Goal: Task Accomplishment & Management: Manage account settings

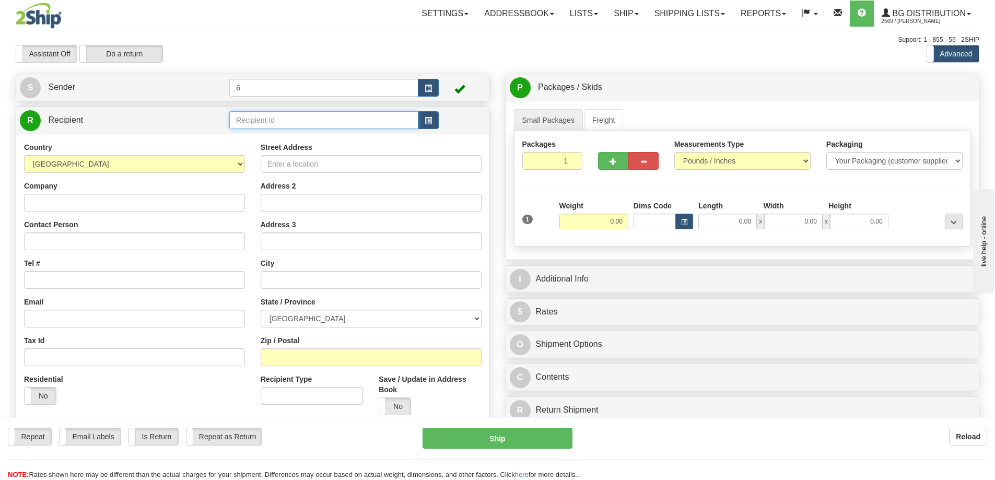
click at [305, 124] on input "text" at bounding box center [323, 120] width 189 height 18
drag, startPoint x: 299, startPoint y: 128, endPoint x: 229, endPoint y: 126, distance: 70.0
click at [229, 126] on input "techniverre" at bounding box center [323, 120] width 189 height 18
type input "techniverre"
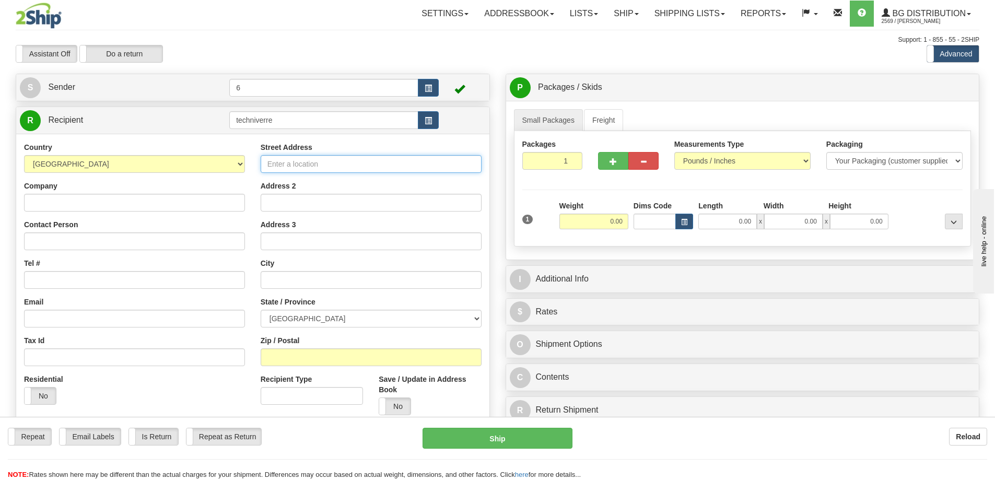
click at [299, 166] on div "Country AFGHANISTAN ALAND ISLANDS ALBANIA ALGERIA AMERICAN SAMOA ANDORRA ANGOLA…" at bounding box center [252, 302] width 473 height 336
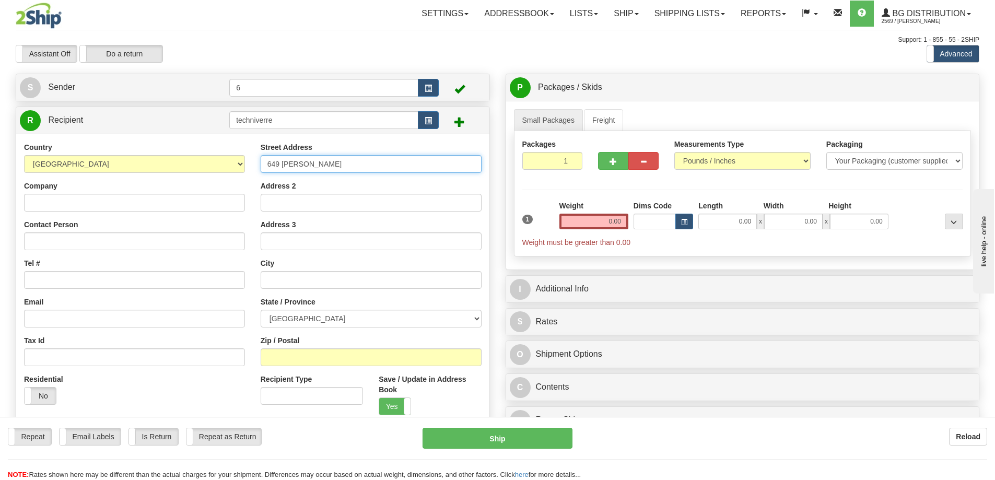
type input "649 HODGE"
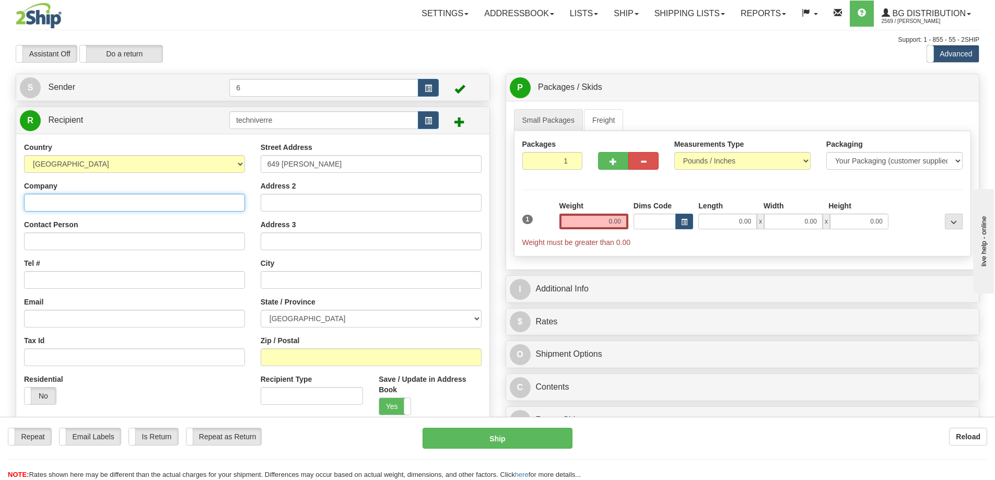
click at [224, 203] on input "Company" at bounding box center [134, 203] width 221 height 18
type input "TECHNIVERRE + INC"
click at [296, 286] on input "text" at bounding box center [371, 280] width 221 height 18
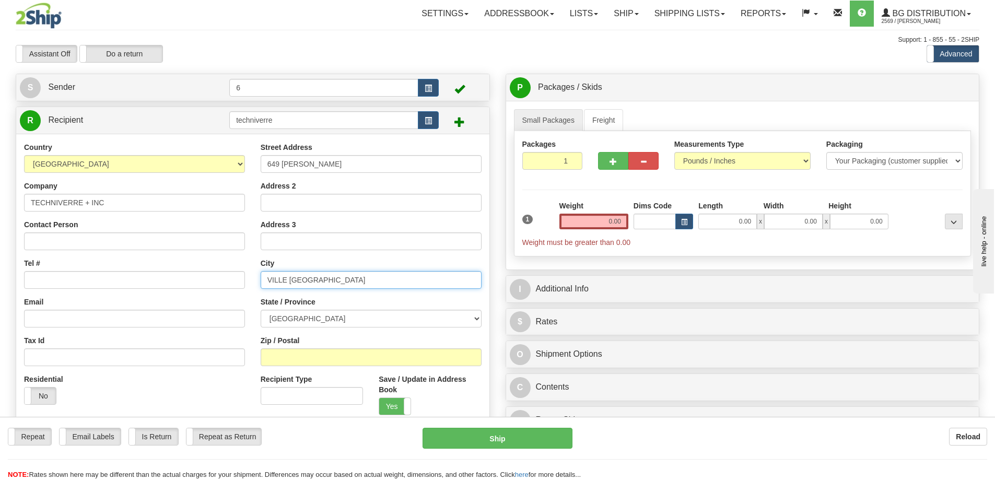
type input "VILLE ST-LAURENT"
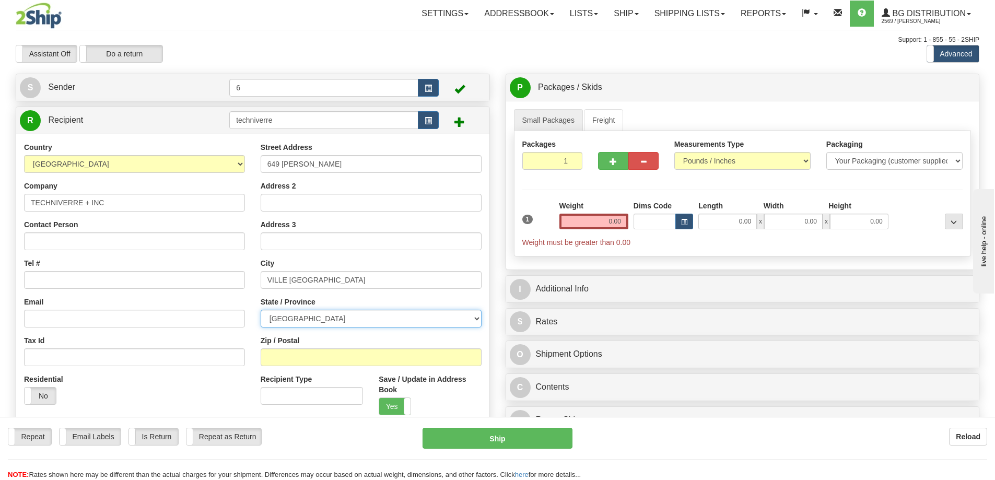
click at [306, 311] on select "ALBERTA BRITISH COLUMBIA MANITOBA NEW BRUNSWICK NEWFOUNDLAND NOVA SCOTIA NUNAVU…" at bounding box center [371, 319] width 221 height 18
select select "QC"
click at [261, 311] on select "ALBERTA BRITISH COLUMBIA MANITOBA NEW BRUNSWICK NEWFOUNDLAND NOVA SCOTIA NUNAVU…" at bounding box center [371, 319] width 221 height 18
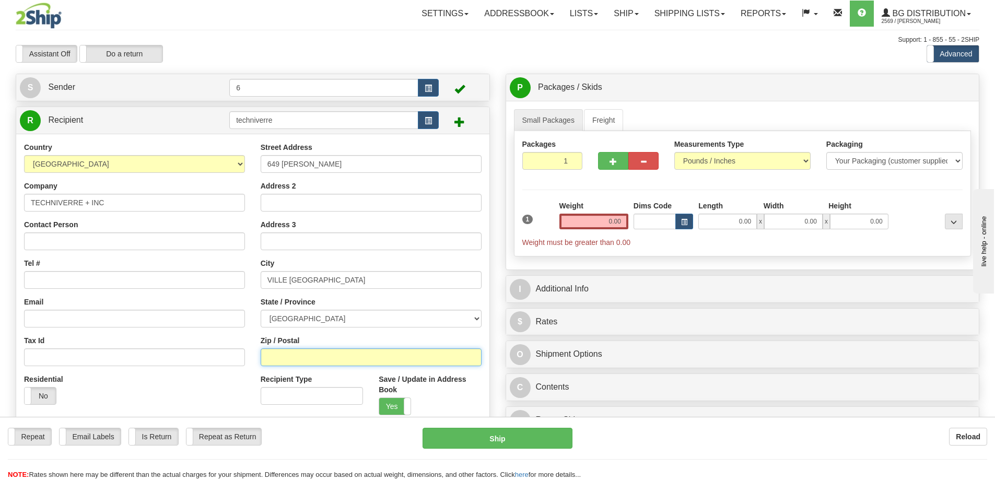
click at [314, 356] on input "Zip / Postal" at bounding box center [371, 357] width 221 height 18
type input "H4N 2A4"
click at [187, 246] on input "Contact Person" at bounding box center [134, 241] width 221 height 18
type input "RECEIVING"
click at [612, 227] on input "0.00" at bounding box center [593, 222] width 69 height 16
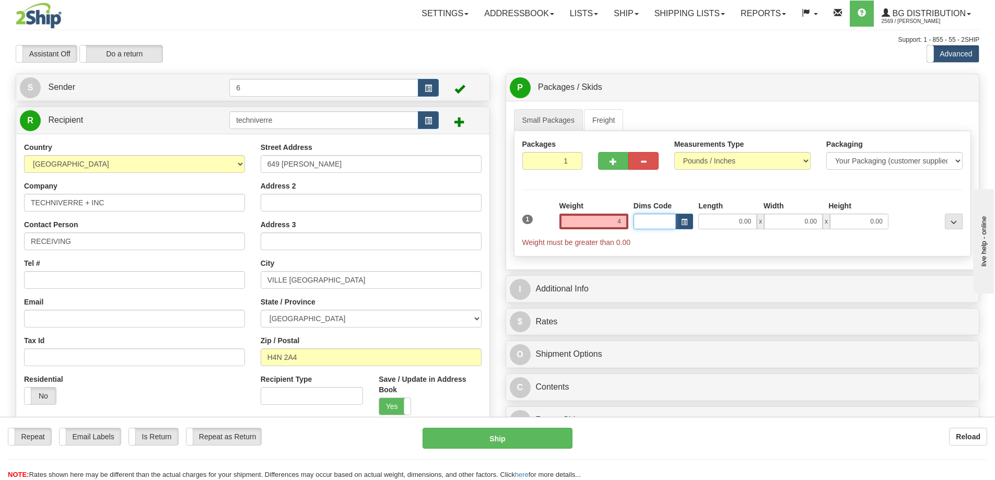
type input "4.00"
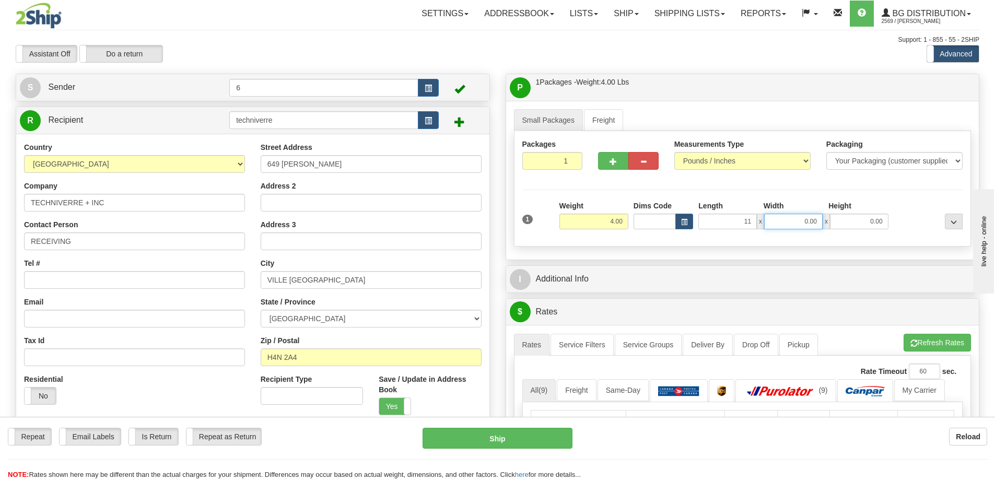
type input "11.00"
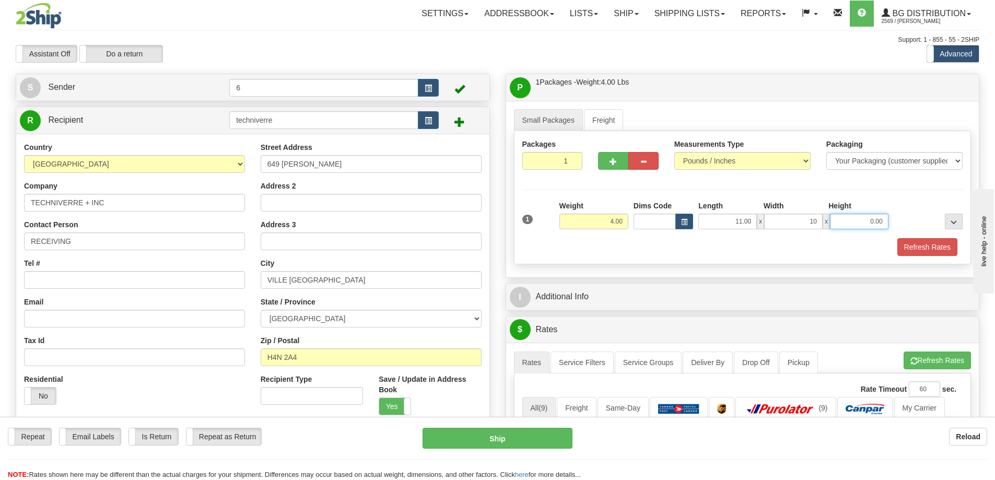
type input "10.00"
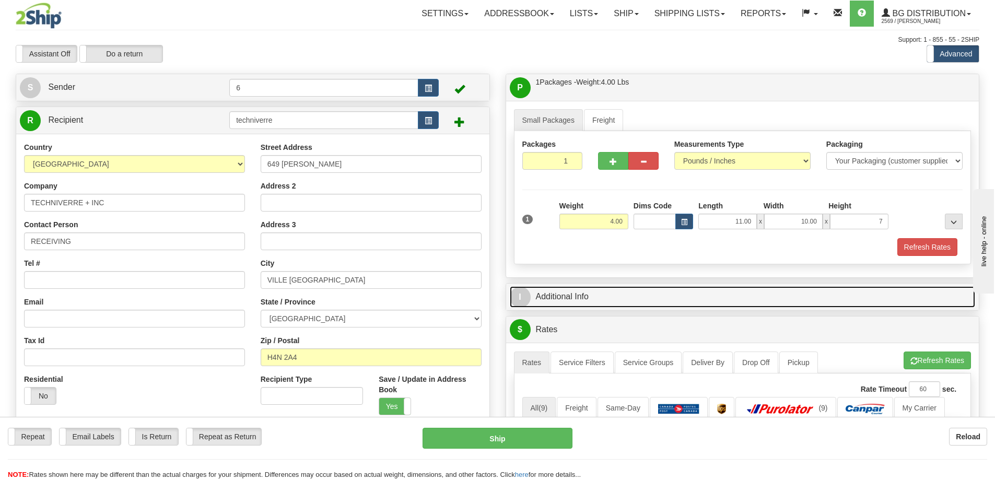
type input "7.00"
click at [569, 295] on link "I Additional Info" at bounding box center [743, 296] width 466 height 21
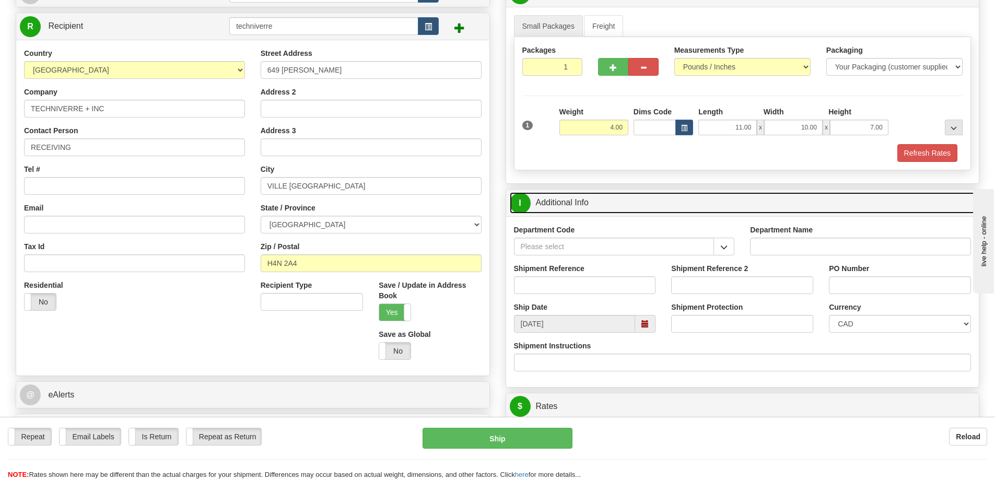
scroll to position [104, 0]
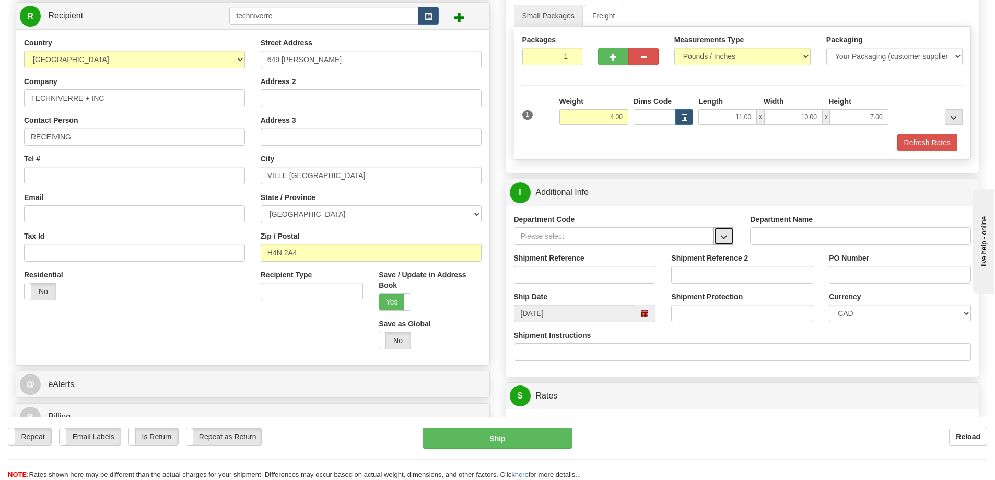
click at [734, 237] on button "button" at bounding box center [723, 236] width 21 height 18
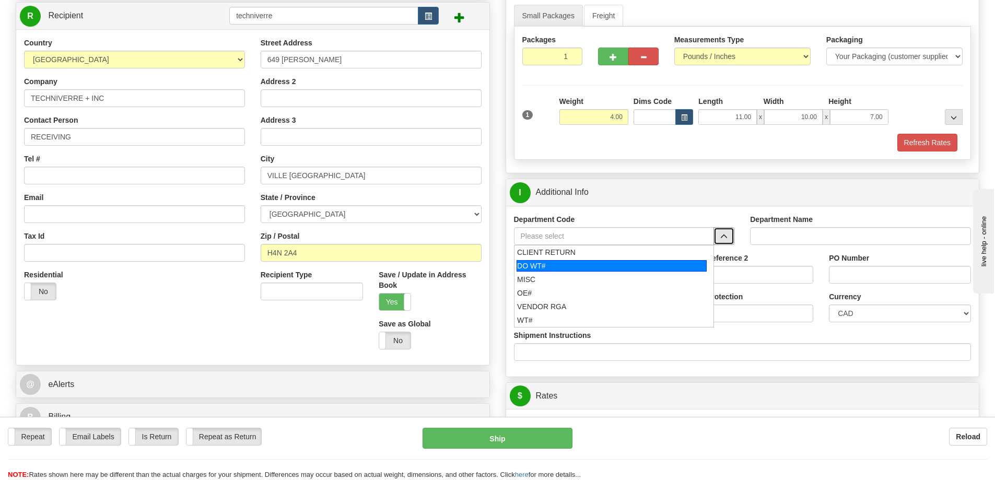
click at [591, 269] on div "DO WT#" at bounding box center [611, 265] width 190 height 11
type input "DO WT#"
type input "DIRECT ORDERS"
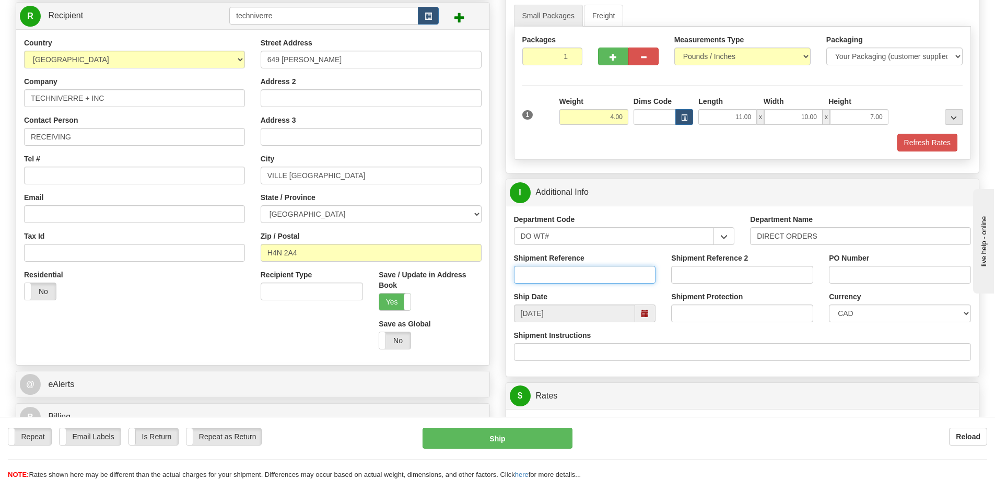
click at [637, 274] on input "Shipment Reference" at bounding box center [585, 275] width 142 height 18
type input "165182-00"
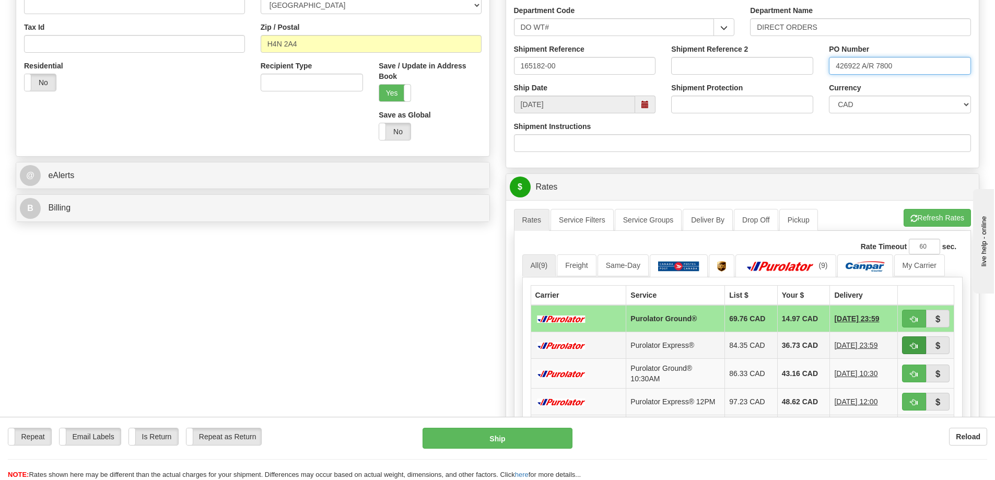
scroll to position [366, 0]
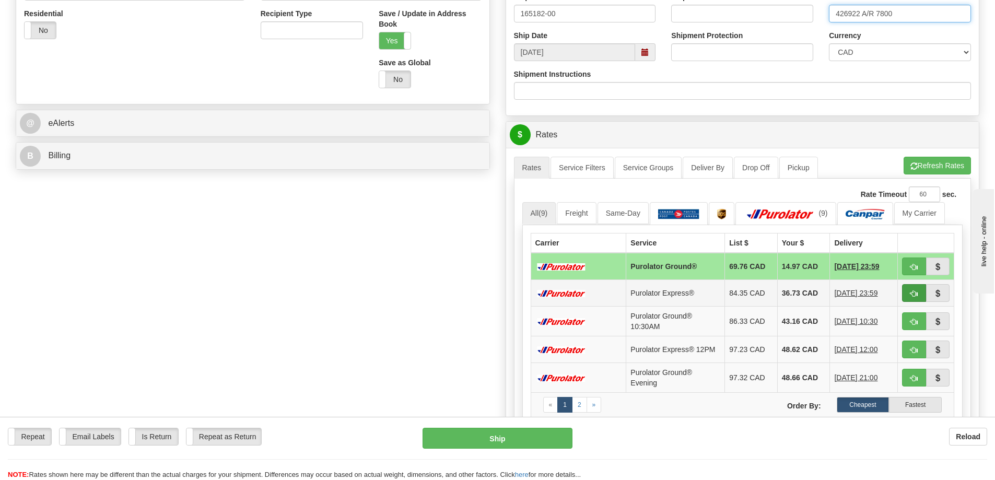
type input "426922 A/R 7800"
click at [916, 297] on span "button" at bounding box center [913, 293] width 7 height 7
type input "202"
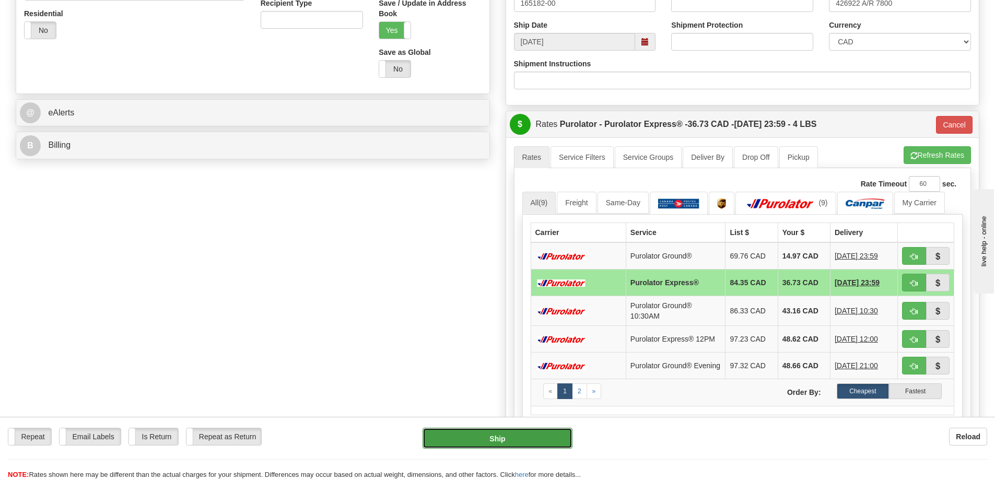
click at [510, 438] on button "Ship" at bounding box center [497, 438] width 150 height 21
click at [497, 434] on button "Ship" at bounding box center [497, 438] width 150 height 21
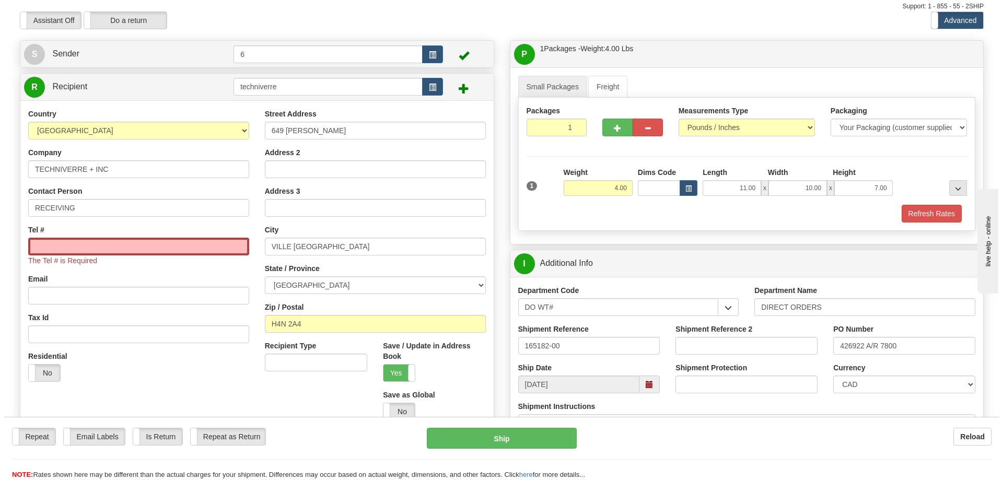
scroll to position [10, 0]
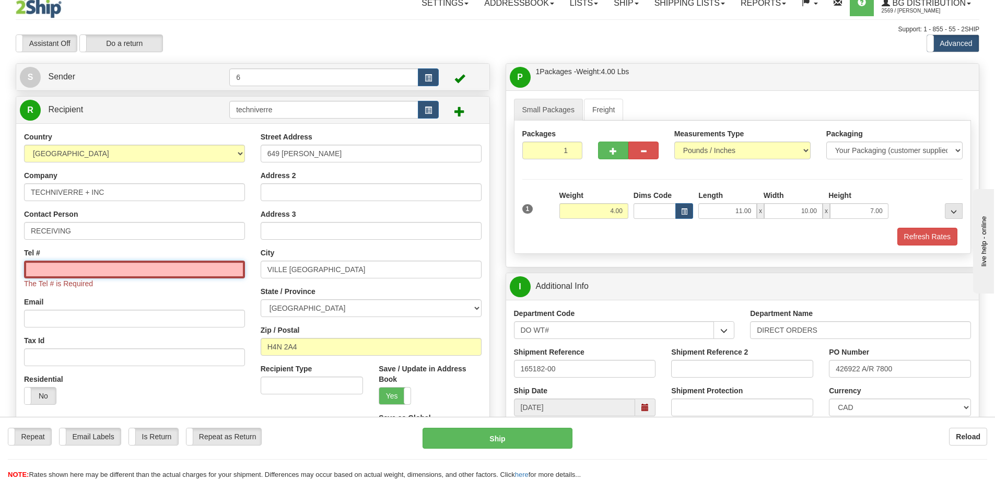
click at [93, 270] on input "Tel #" at bounding box center [134, 270] width 221 height 18
click at [125, 273] on input "Tel #" at bounding box center [134, 270] width 221 height 18
paste input "(514) 747-3649"
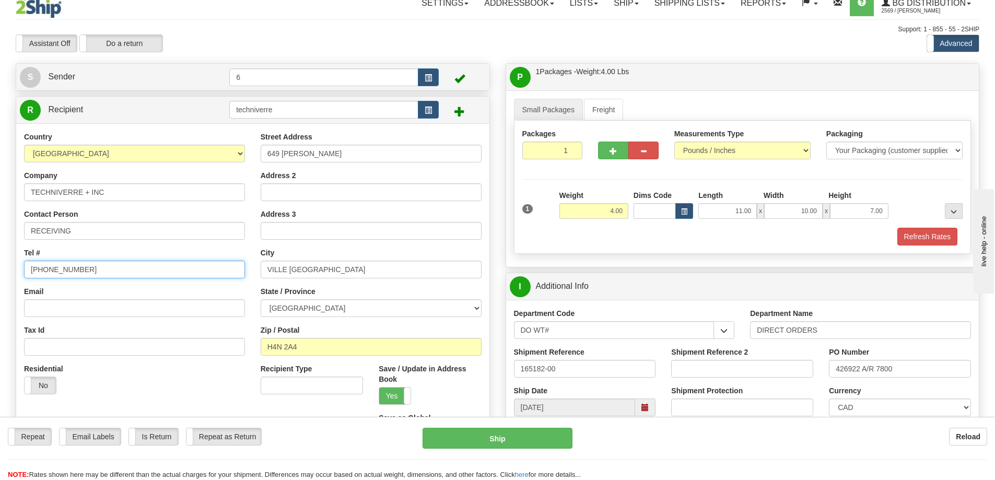
click at [49, 270] on input "(514) 747-3649" at bounding box center [134, 270] width 221 height 18
type input "514-747-3649"
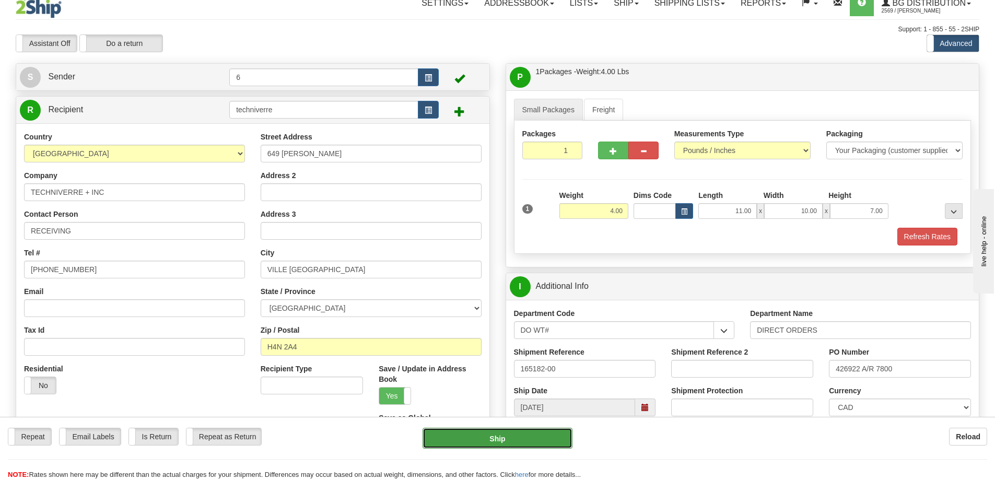
click at [531, 437] on button "Ship" at bounding box center [497, 438] width 150 height 21
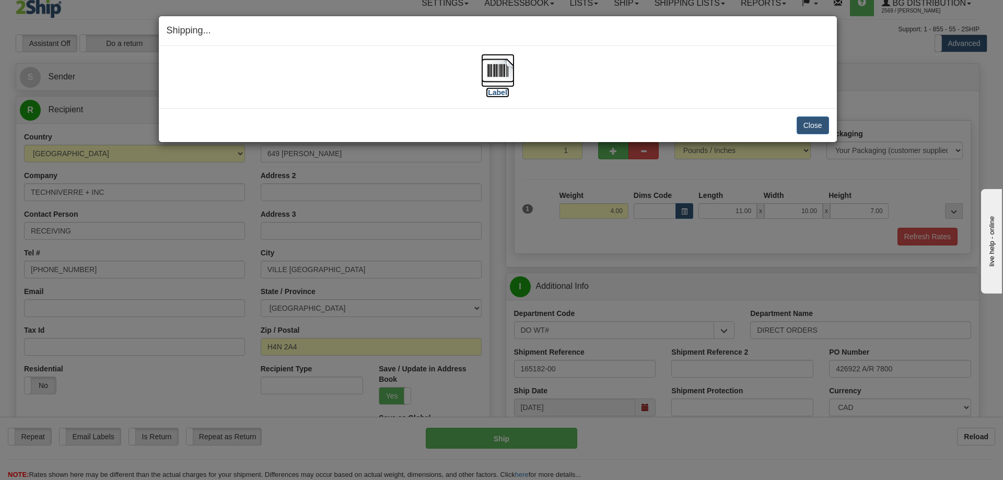
click at [502, 67] on img at bounding box center [497, 70] width 33 height 33
click at [821, 120] on button "Close" at bounding box center [812, 125] width 32 height 18
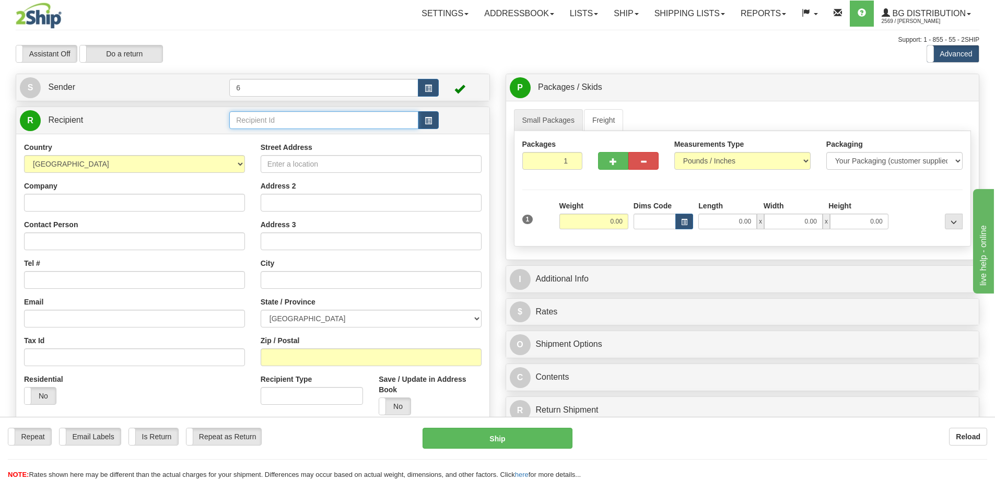
click at [304, 128] on input "text" at bounding box center [323, 120] width 189 height 18
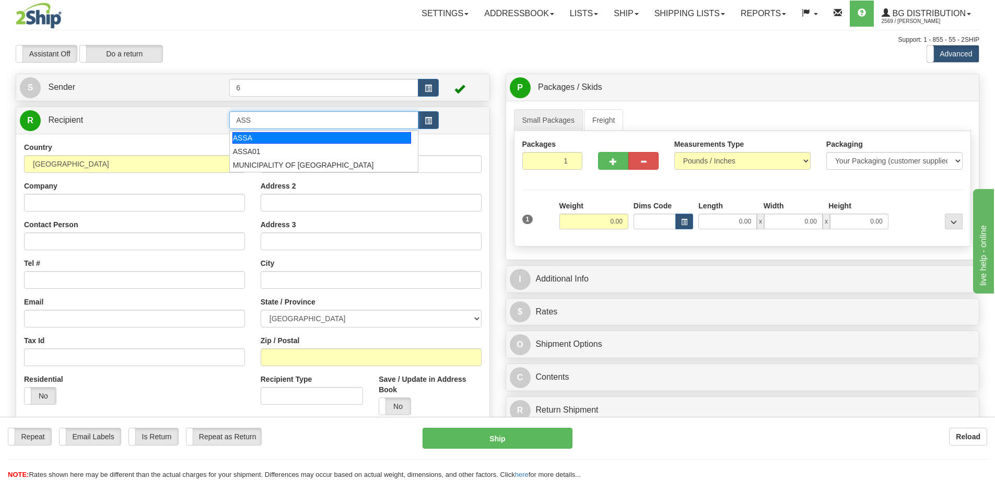
click at [241, 140] on div "ASSA" at bounding box center [321, 137] width 179 height 11
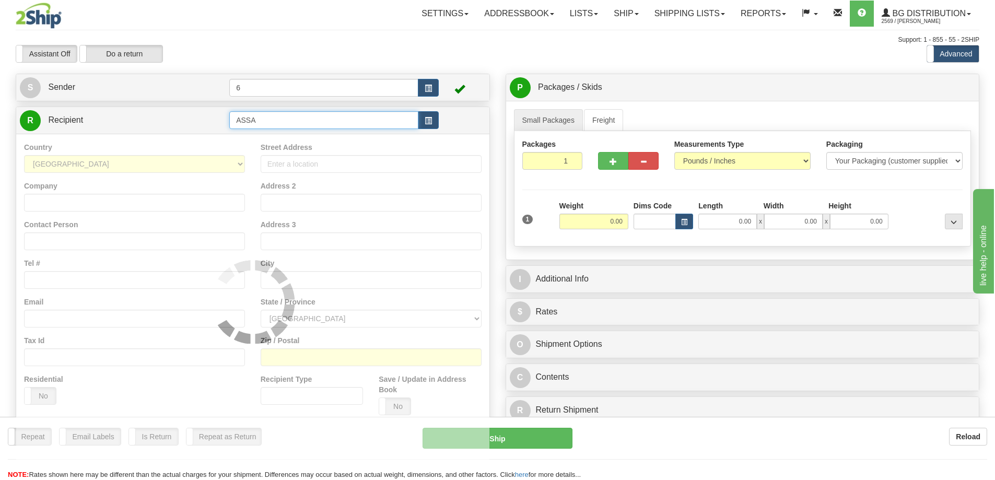
type input "ASSA"
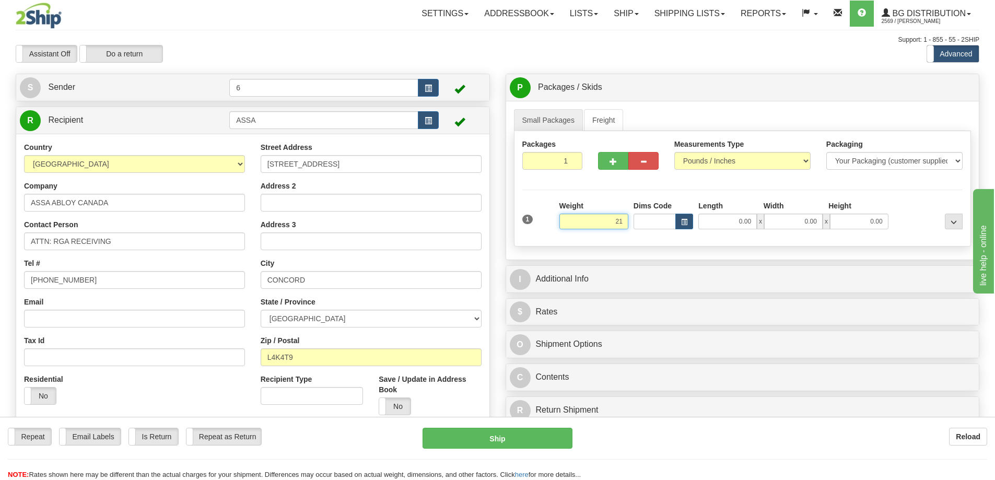
type input "2"
type input "9.00"
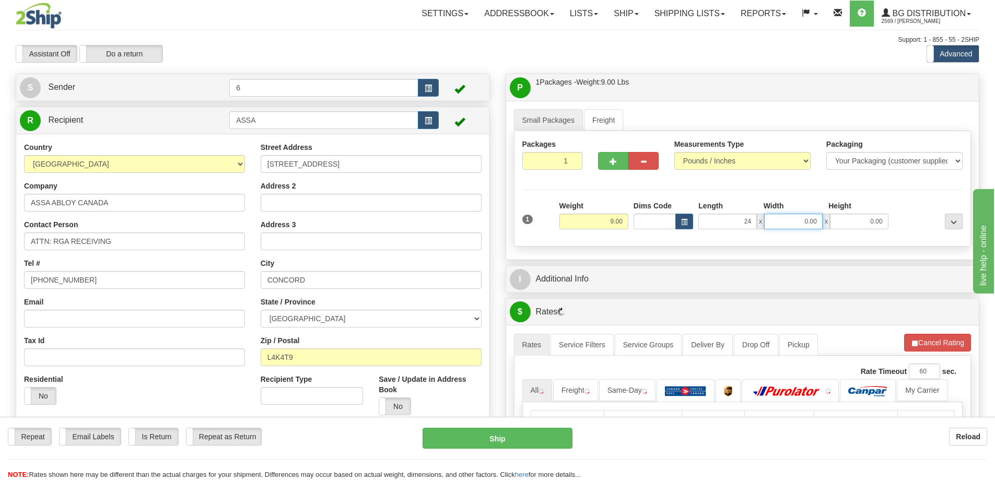
type input "24.00"
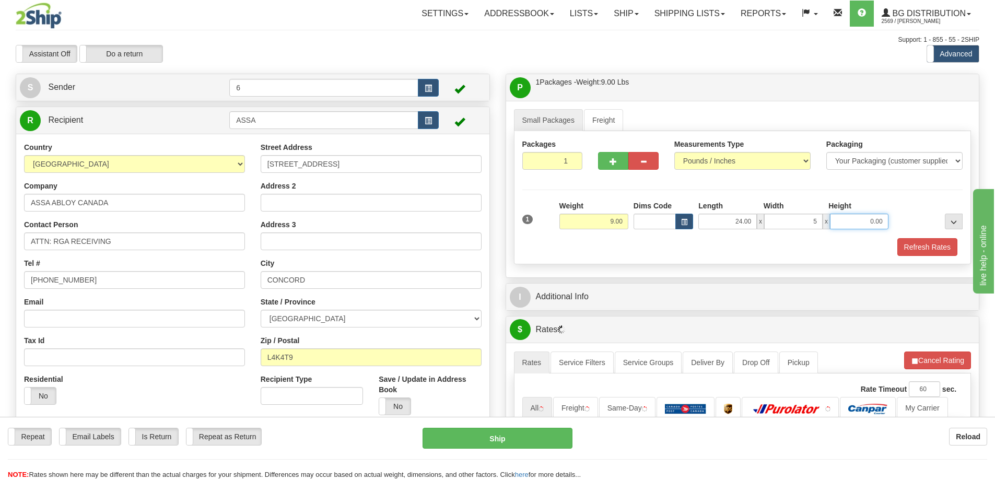
type input "5.00"
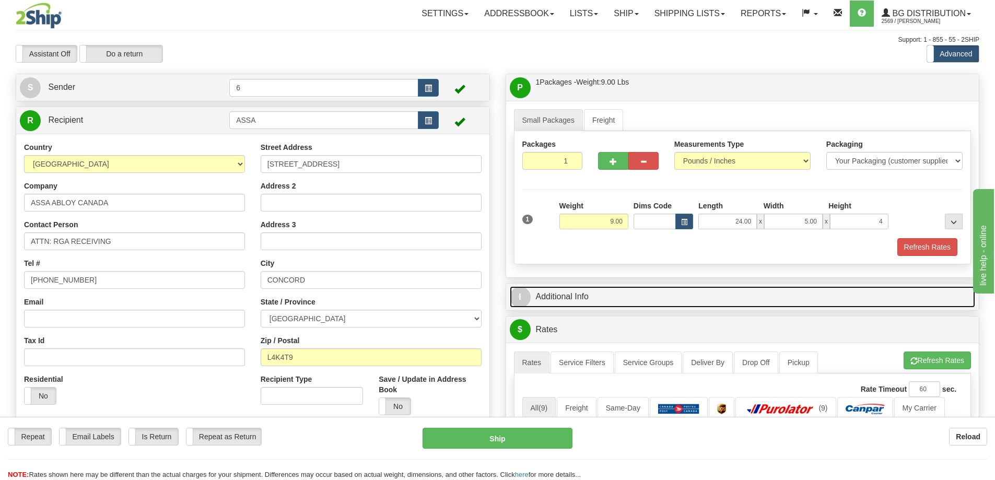
type input "4.00"
click at [656, 293] on link "I Additional Info" at bounding box center [743, 296] width 466 height 21
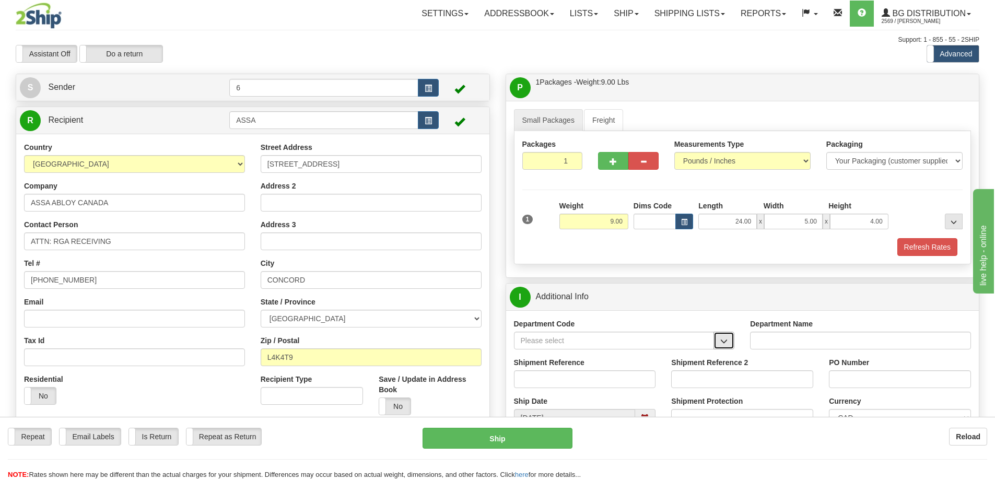
click at [724, 339] on span "button" at bounding box center [723, 341] width 7 height 7
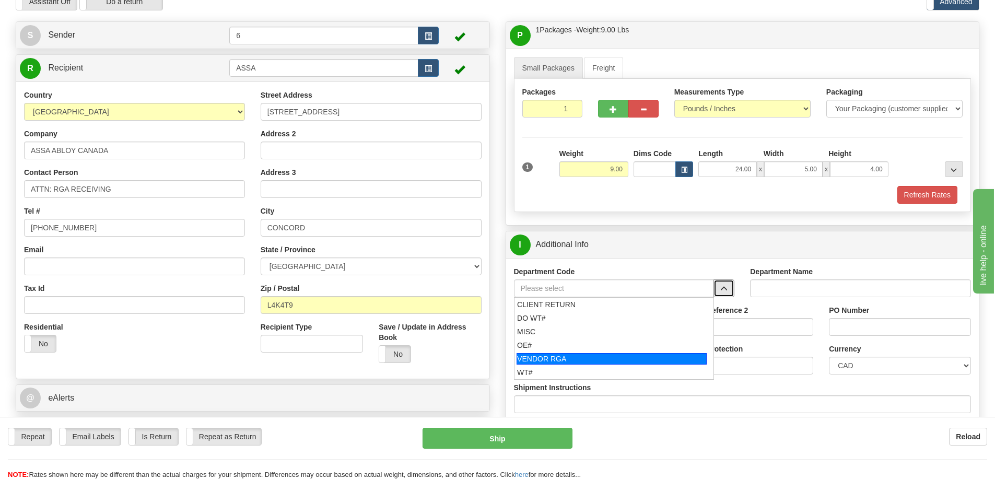
click at [537, 359] on div "VENDOR RGA" at bounding box center [611, 358] width 190 height 11
type input "VENDOR RGA"
type input "VENDOR RETURNS"
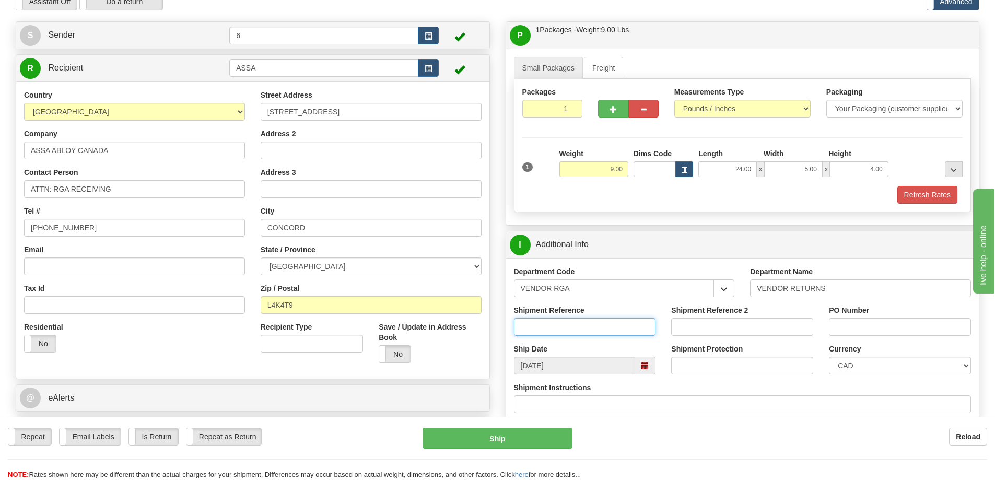
click at [556, 332] on input "Shipment Reference" at bounding box center [585, 327] width 142 height 18
type input "r"
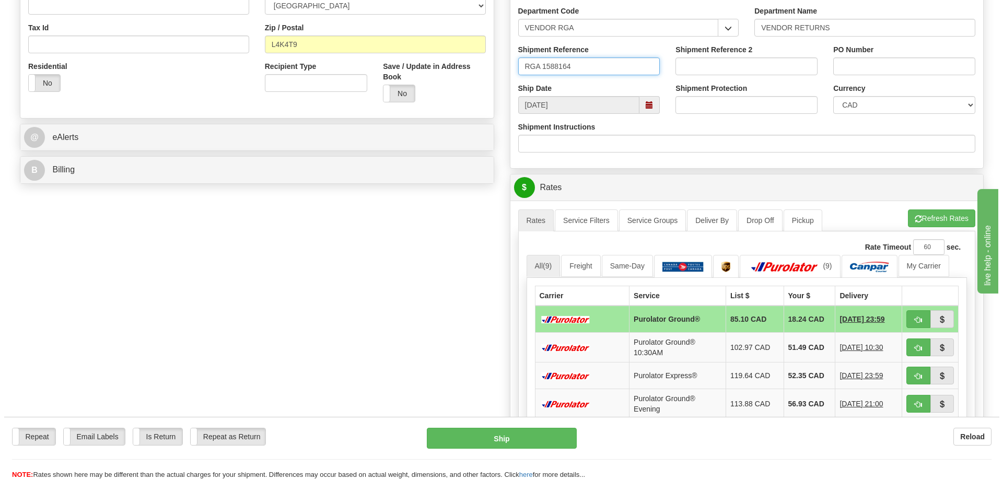
scroll to position [313, 0]
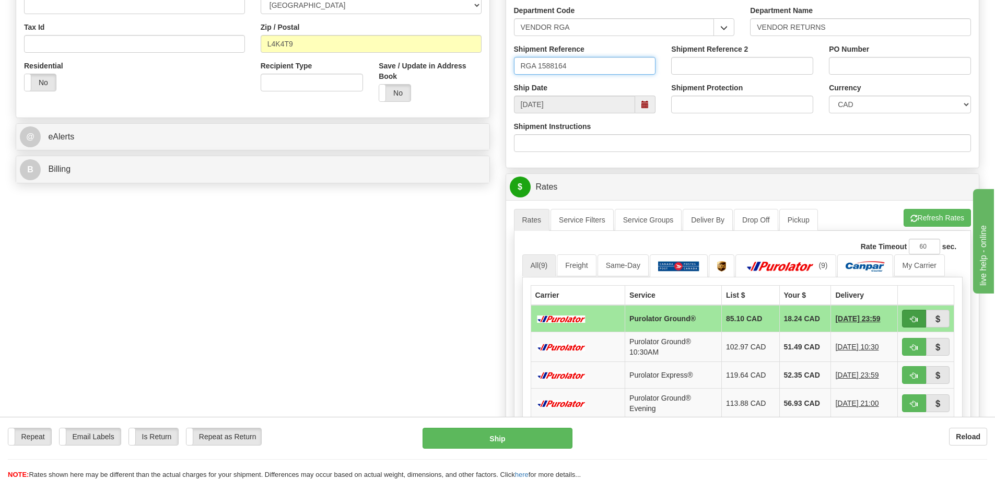
type input "RGA 1588164"
click at [913, 320] on span "button" at bounding box center [913, 319] width 7 height 7
type input "260"
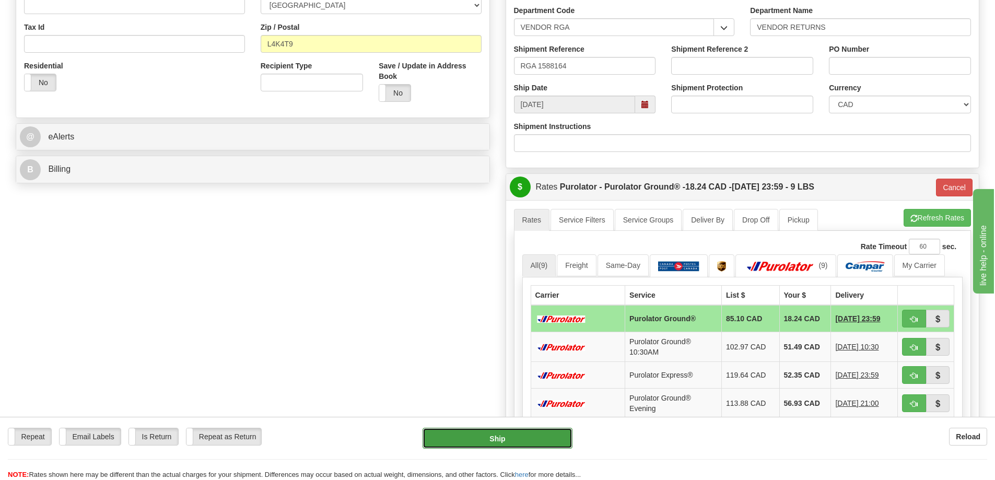
click at [493, 441] on button "Ship" at bounding box center [497, 438] width 150 height 21
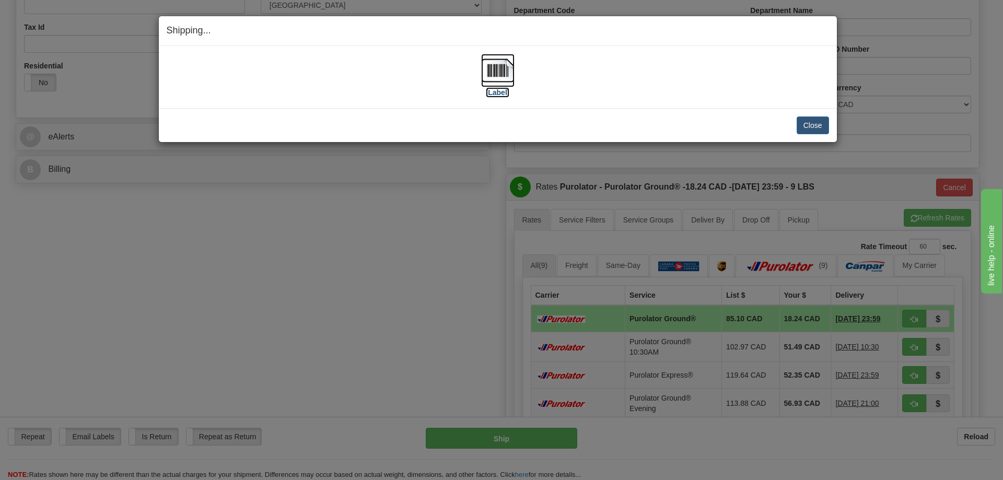
click at [499, 80] on img at bounding box center [497, 70] width 33 height 33
click at [808, 126] on button "Close" at bounding box center [812, 125] width 32 height 18
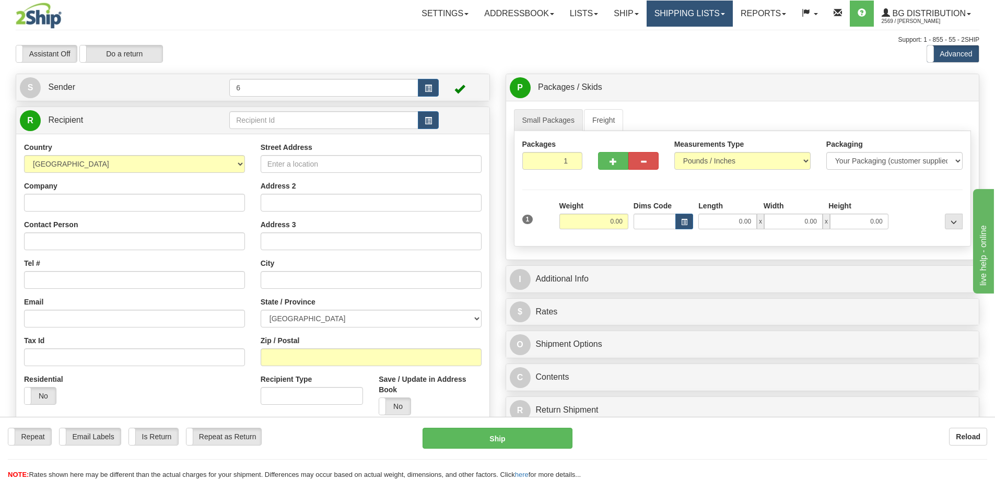
click at [678, 19] on link "Shipping lists" at bounding box center [690, 14] width 86 height 26
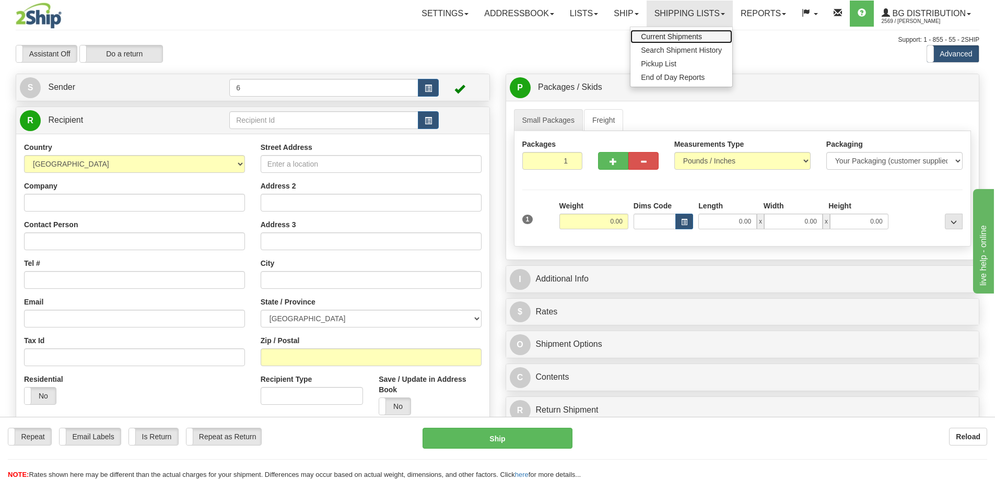
click at [686, 34] on span "Current Shipments" at bounding box center [671, 36] width 61 height 8
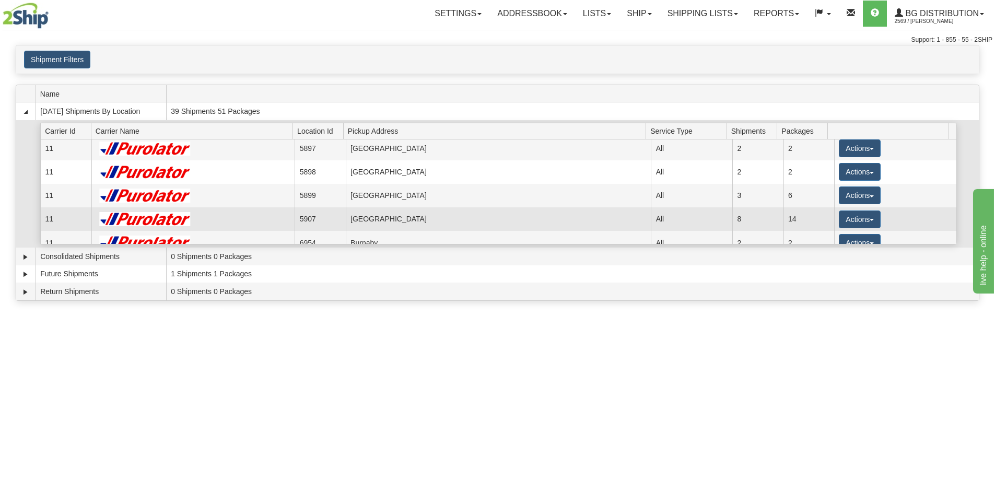
scroll to position [52, 0]
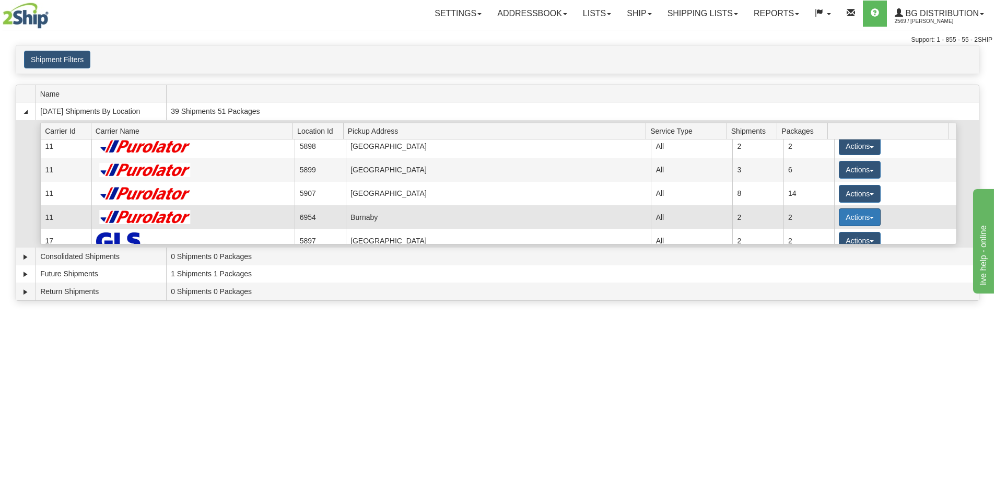
click at [840, 216] on button "Actions" at bounding box center [860, 217] width 42 height 18
click at [818, 239] on span "Details" at bounding box center [821, 236] width 28 height 7
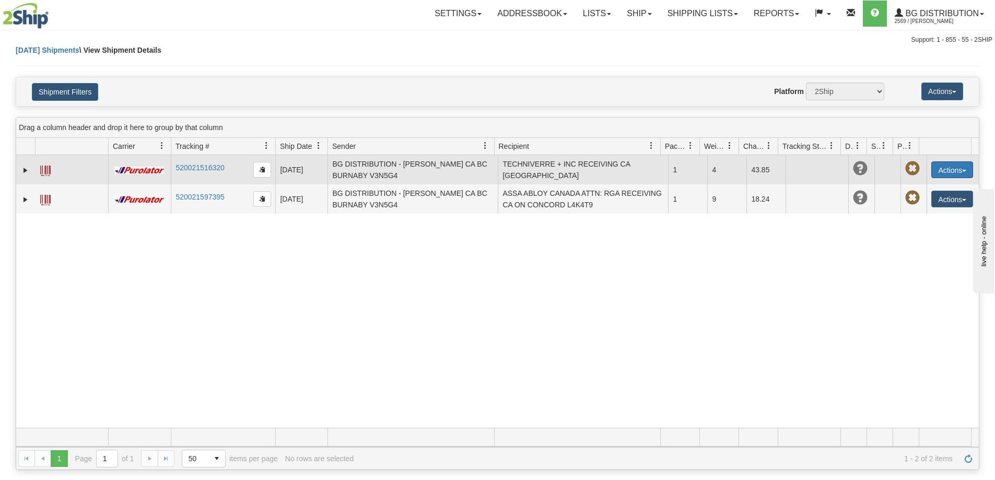
click at [953, 171] on button "Actions" at bounding box center [952, 169] width 42 height 17
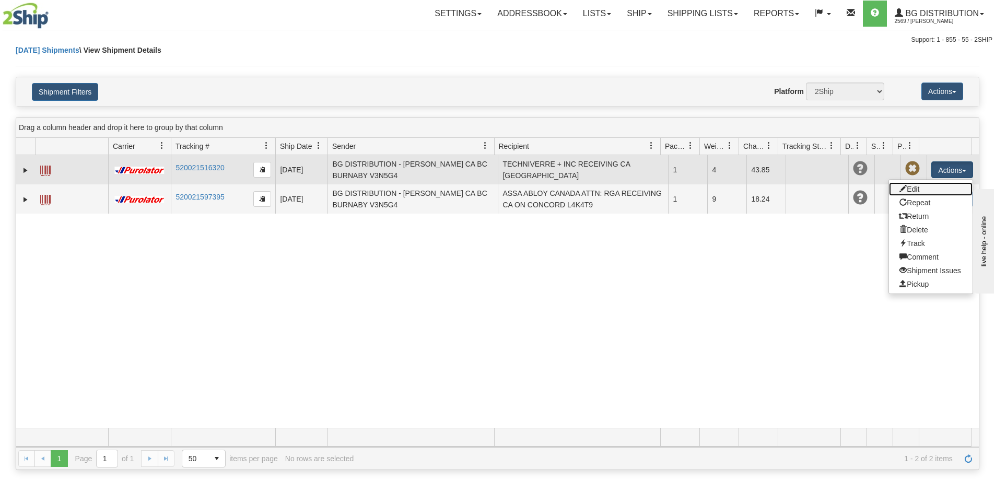
click at [918, 193] on link "Edit" at bounding box center [931, 189] width 84 height 14
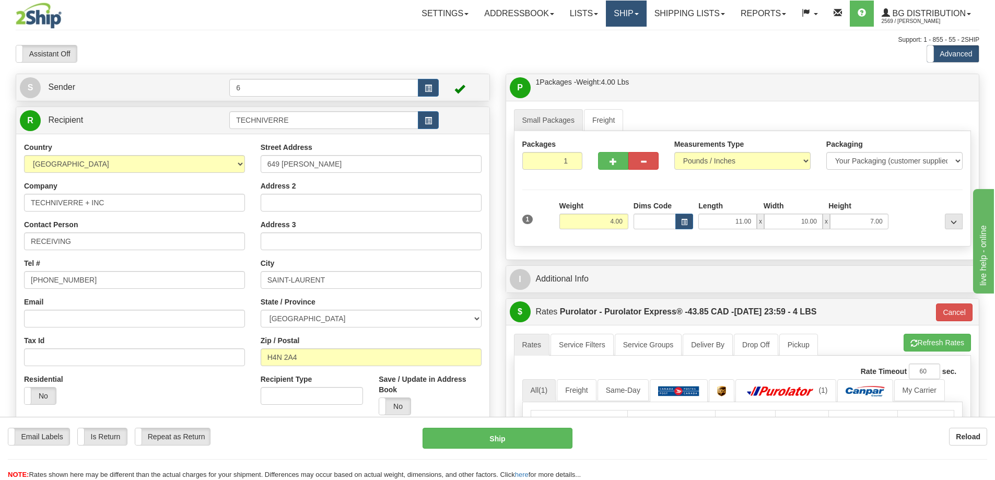
click at [620, 15] on link "Ship" at bounding box center [626, 14] width 40 height 26
click at [630, 36] on link "Ship Screen" at bounding box center [604, 37] width 83 height 14
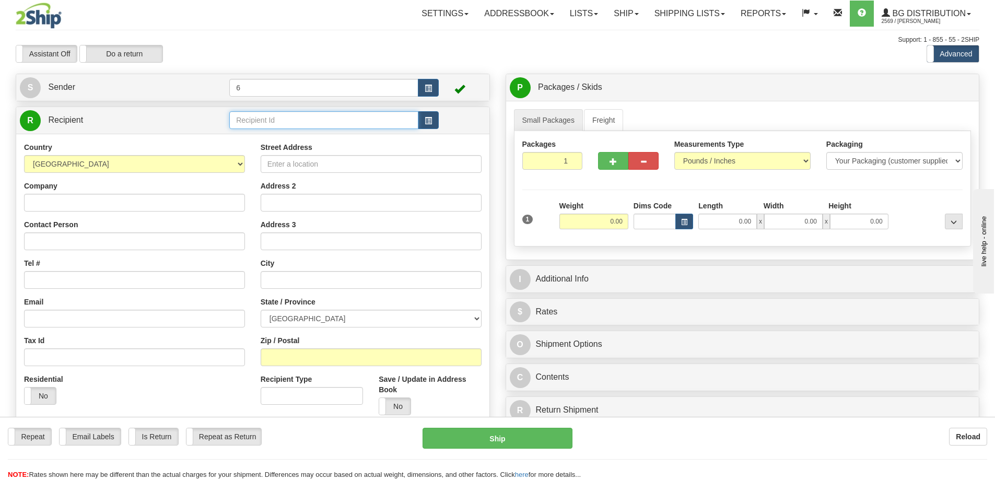
click at [269, 120] on input "text" at bounding box center [323, 120] width 189 height 18
click at [245, 138] on div "44001" at bounding box center [321, 137] width 179 height 11
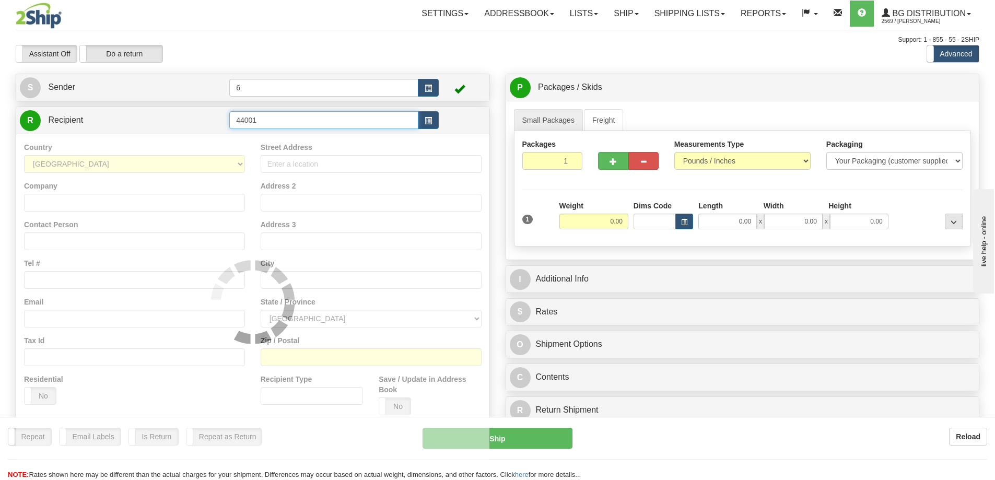
type input "44001"
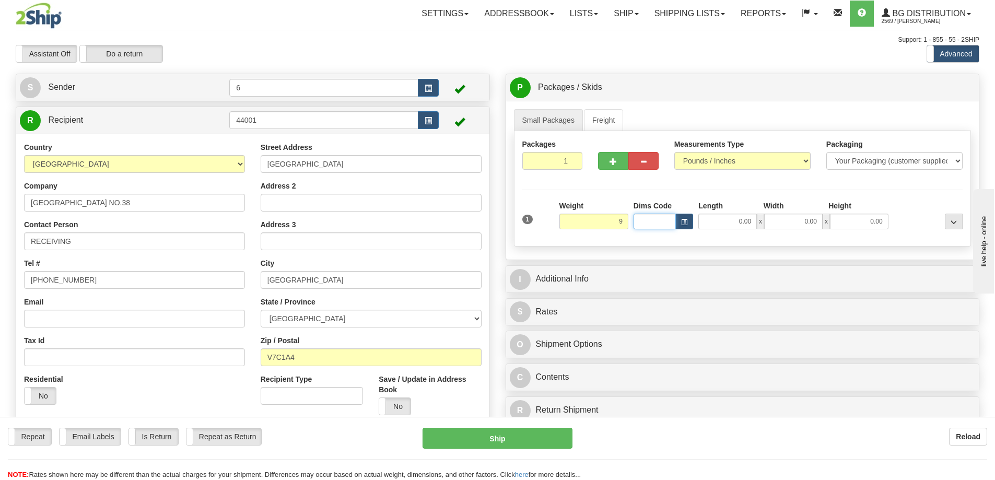
type input "9.00"
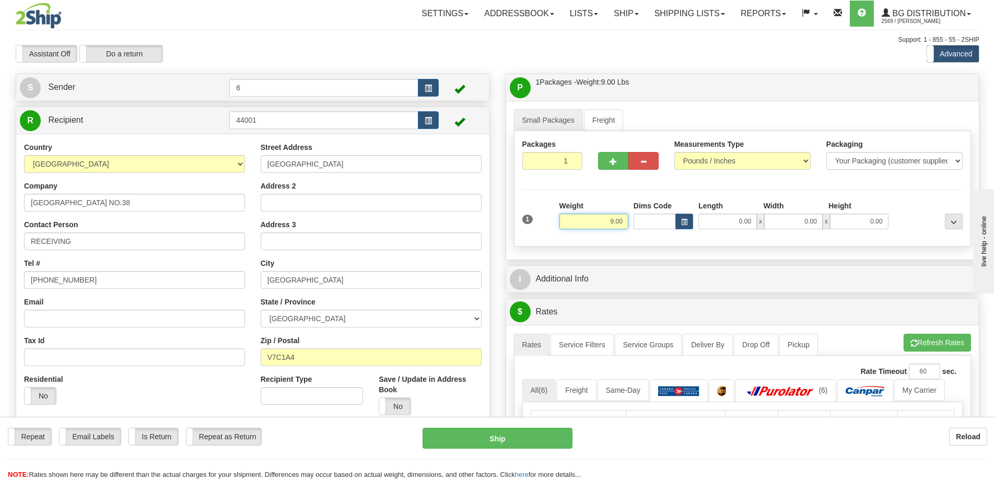
drag, startPoint x: 621, startPoint y: 222, endPoint x: 585, endPoint y: 217, distance: 35.8
click at [585, 217] on input "9.00" at bounding box center [593, 222] width 69 height 16
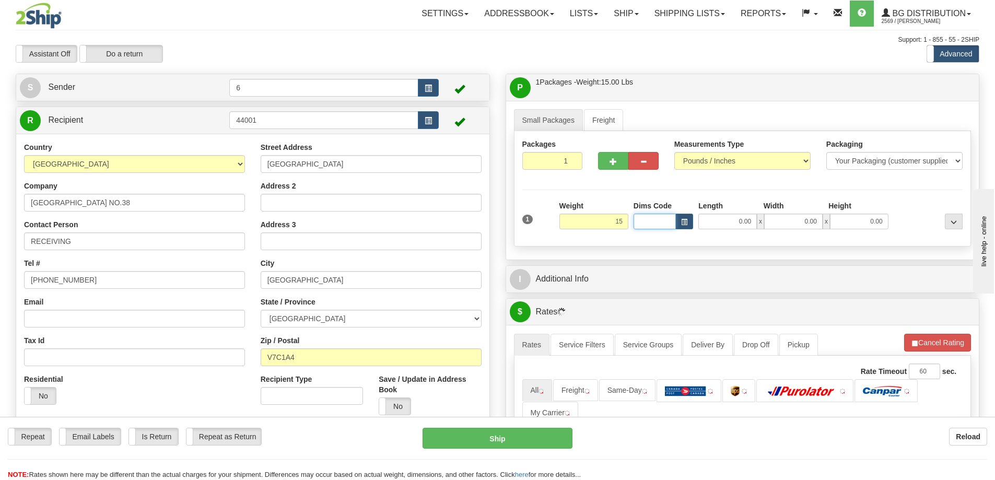
type input "15.00"
type input "11.00"
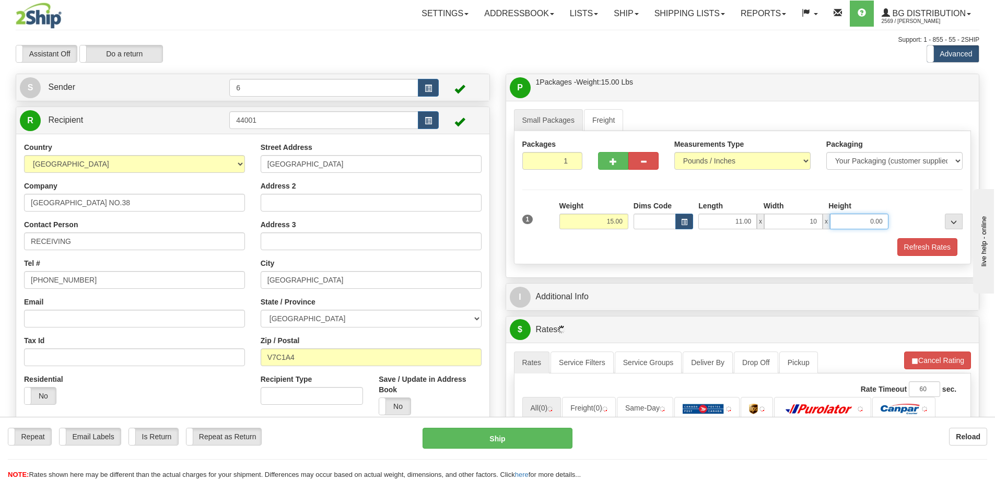
type input "10.00"
type input "7.00"
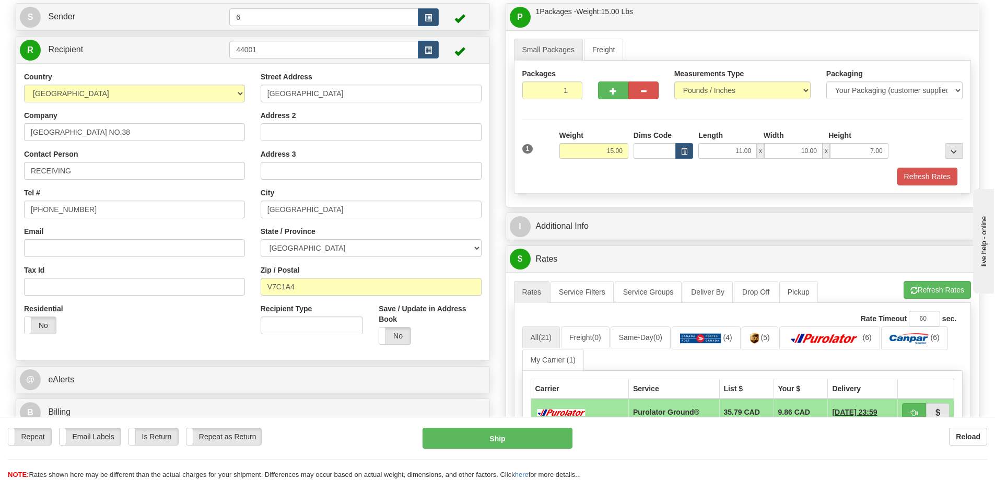
scroll to position [104, 0]
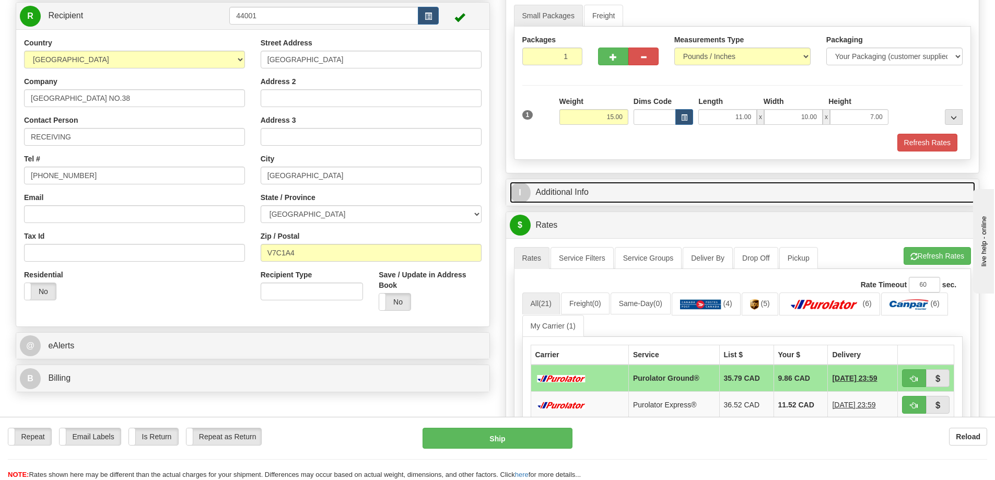
click at [535, 194] on link "I Additional Info" at bounding box center [743, 192] width 466 height 21
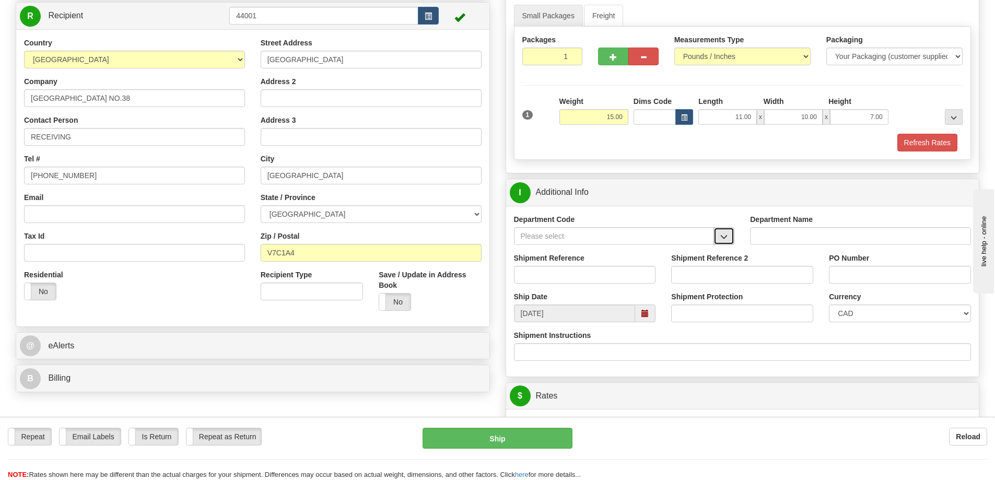
click at [727, 240] on span "button" at bounding box center [723, 236] width 7 height 7
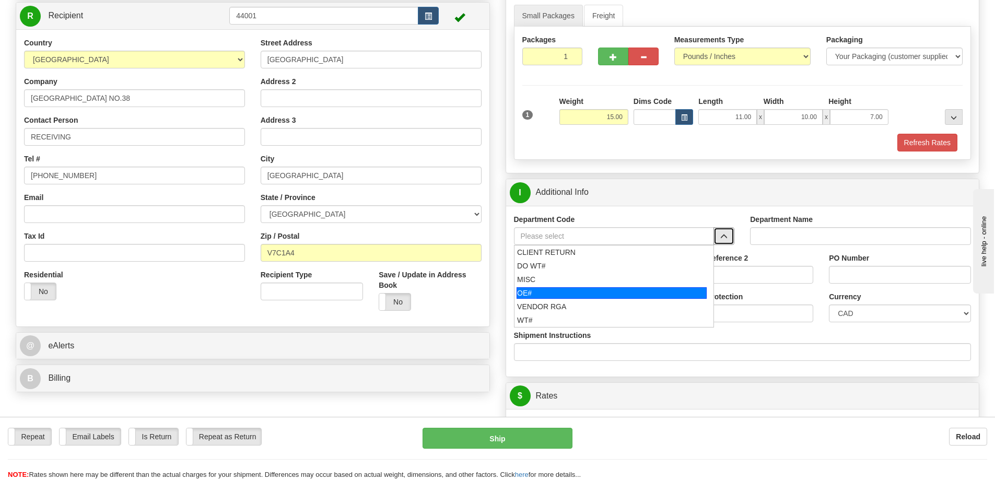
click at [637, 301] on li "VENDOR RGA" at bounding box center [613, 307] width 199 height 14
type input "VENDOR RGA"
type input "VENDOR RETURNS"
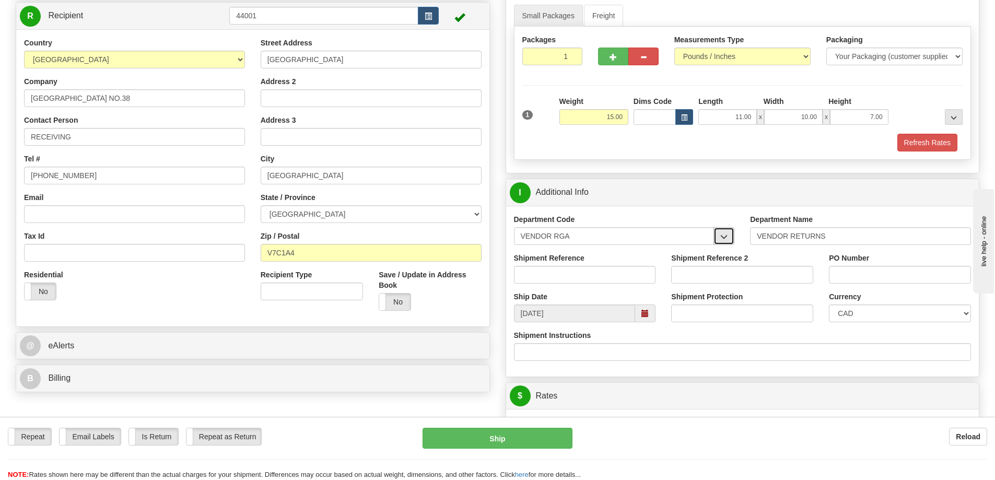
click at [725, 235] on span "button" at bounding box center [723, 236] width 7 height 7
drag, startPoint x: 665, startPoint y: 232, endPoint x: 175, endPoint y: 201, distance: 490.3
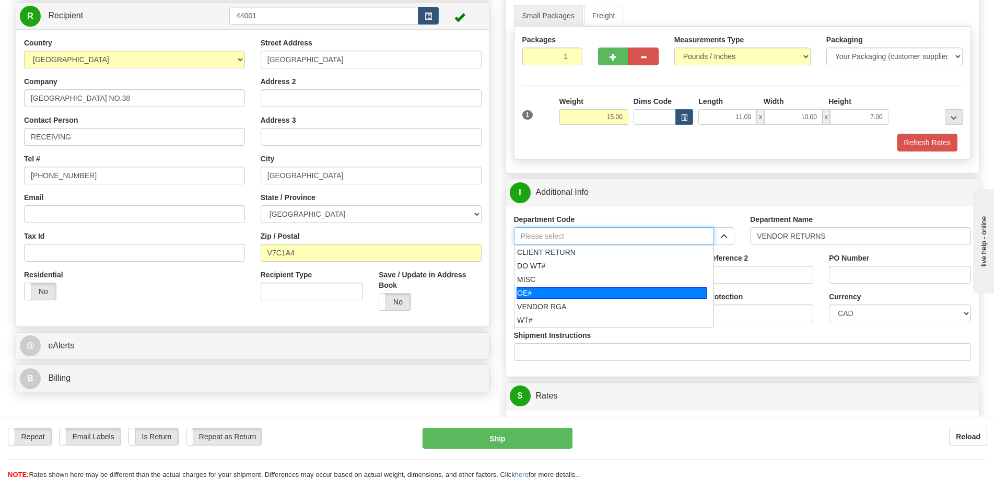
click at [605, 294] on div "OE#" at bounding box center [611, 292] width 190 height 11
type input "OE#"
type input "ORDERS"
type input "OE#"
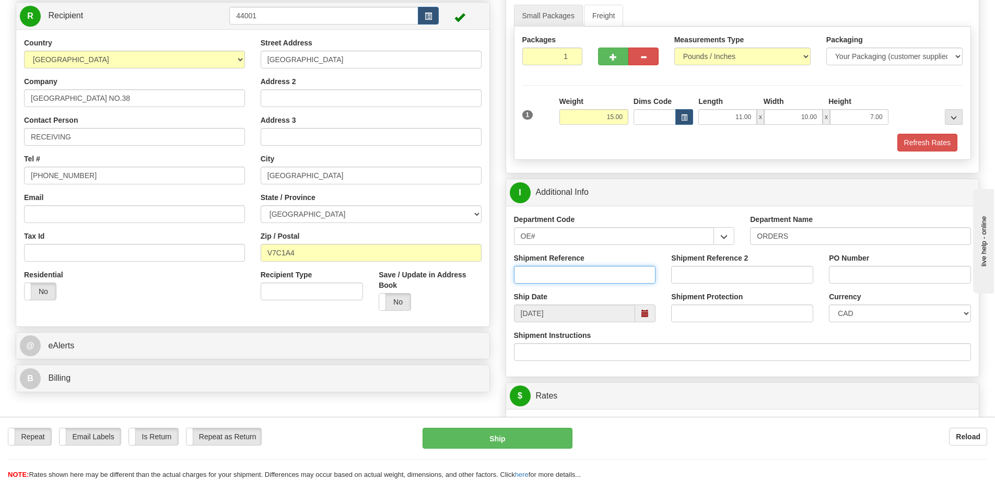
click at [595, 284] on input "Shipment Reference" at bounding box center [585, 275] width 142 height 18
type input "60026642-01"
type input "60030433-00"
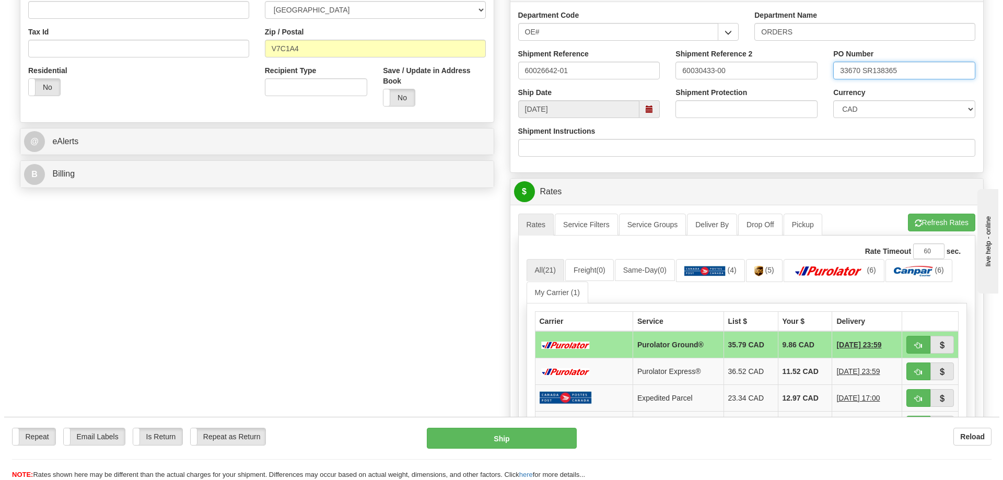
scroll to position [313, 0]
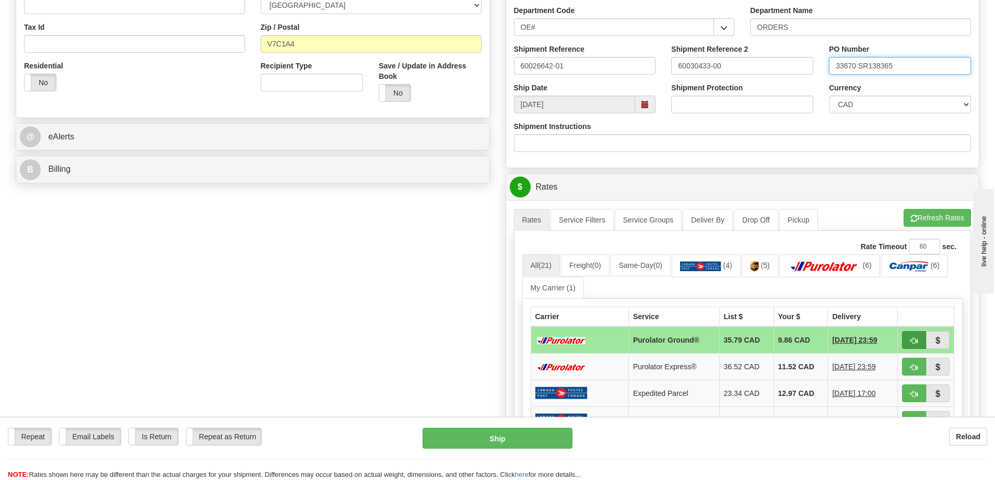
type input "33670 SR138365"
click at [919, 342] on button "button" at bounding box center [914, 340] width 24 height 18
type input "260"
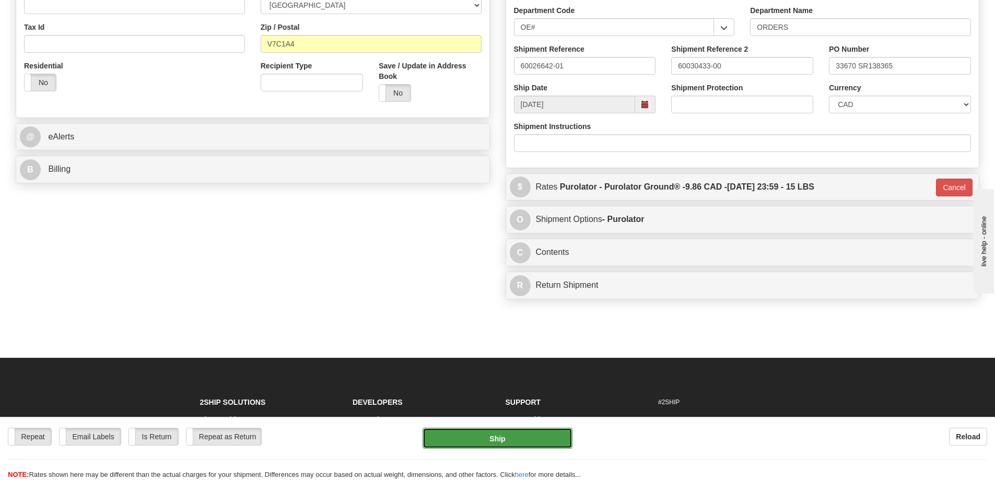
click at [526, 433] on button "Ship" at bounding box center [497, 438] width 150 height 21
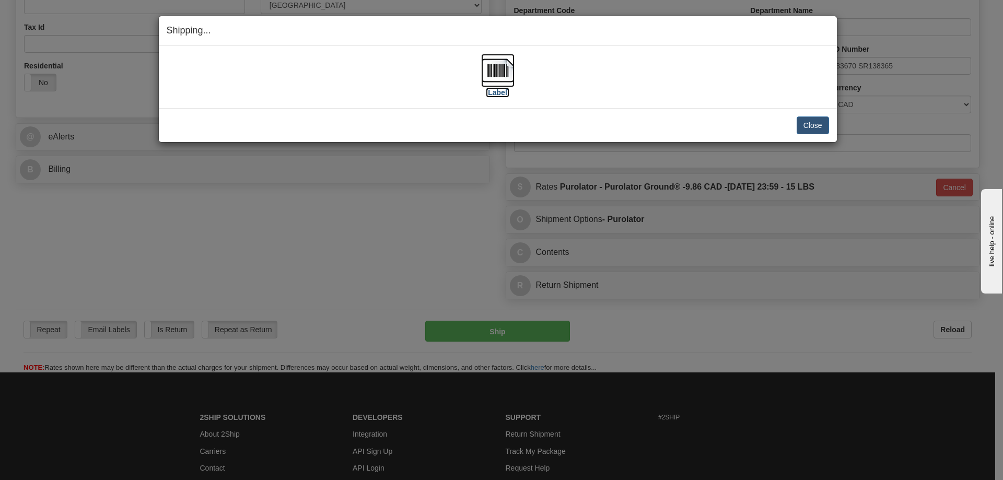
click at [504, 68] on img at bounding box center [497, 70] width 33 height 33
click at [819, 123] on button "Close" at bounding box center [812, 125] width 32 height 18
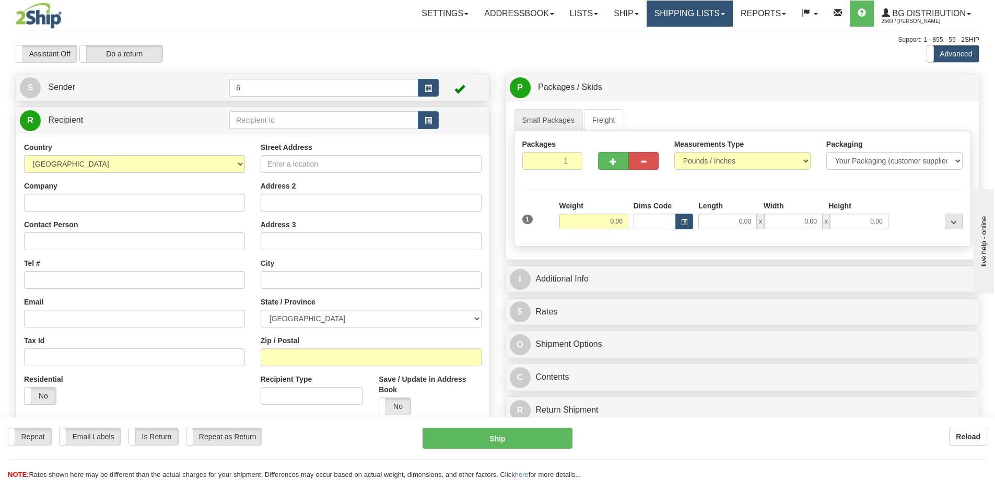
click at [703, 21] on link "Shipping lists" at bounding box center [690, 14] width 86 height 26
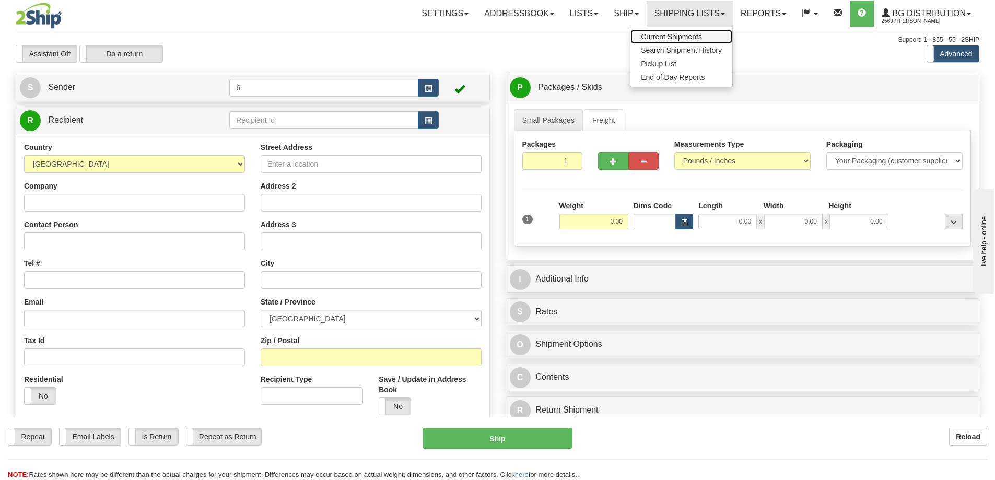
click at [689, 40] on span "Current Shipments" at bounding box center [671, 36] width 61 height 8
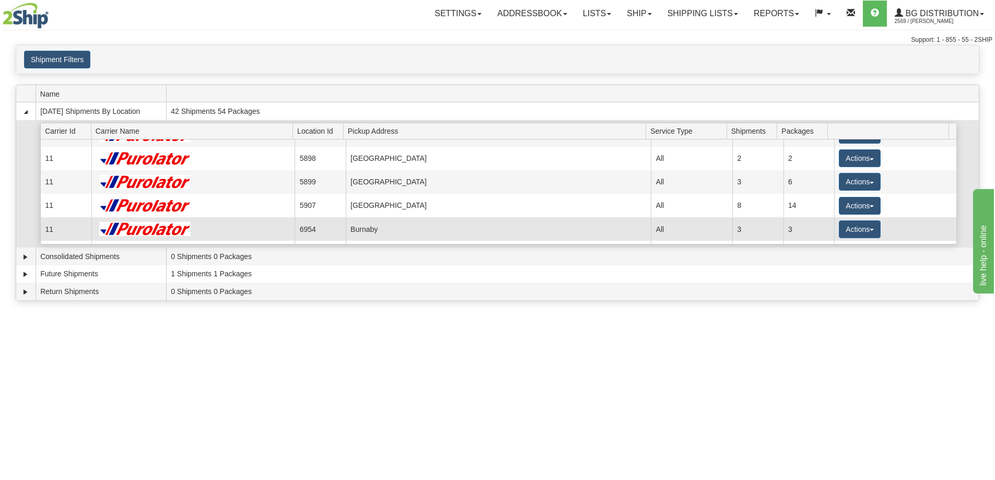
scroll to position [52, 0]
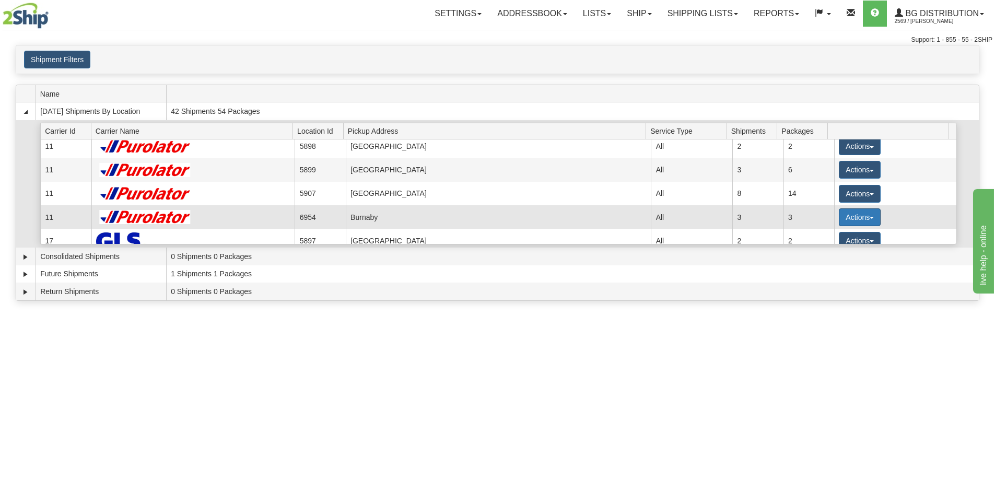
click at [864, 216] on button "Actions" at bounding box center [860, 217] width 42 height 18
click at [856, 237] on link "Details" at bounding box center [838, 237] width 84 height 14
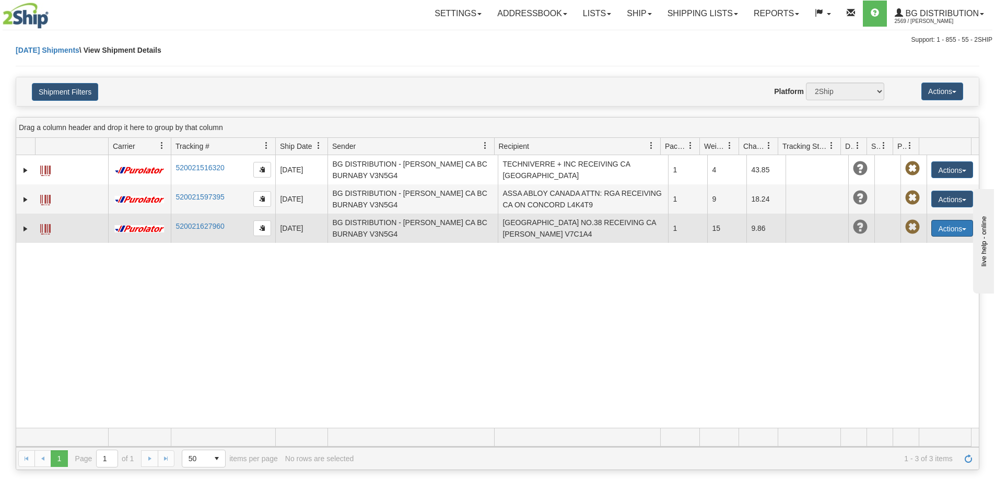
click at [948, 229] on button "Actions" at bounding box center [952, 228] width 42 height 17
click at [924, 291] on link "Delete" at bounding box center [931, 288] width 84 height 14
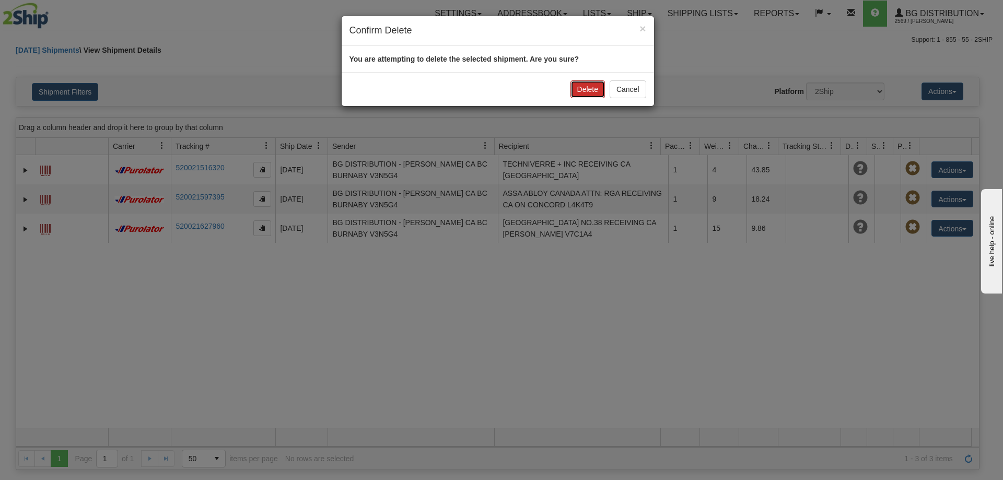
click at [579, 87] on button "Delete" at bounding box center [587, 89] width 34 height 18
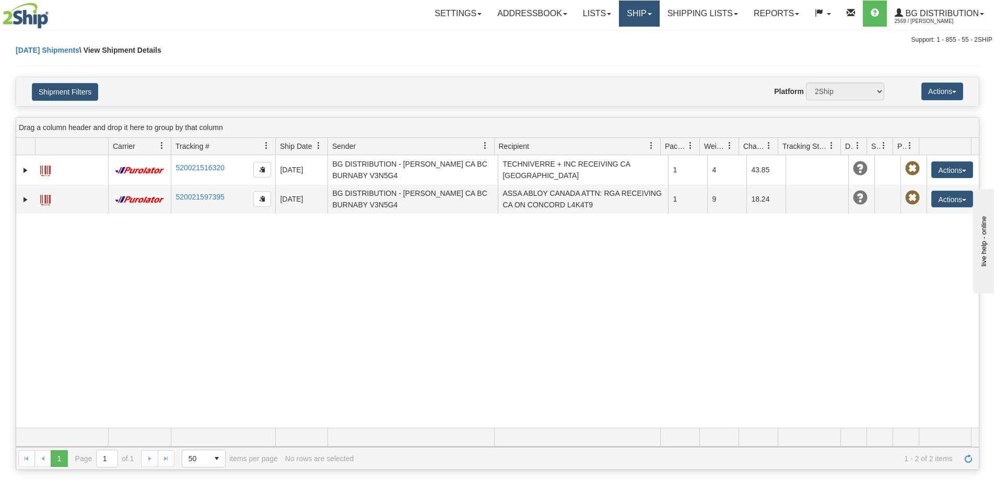
click at [636, 19] on link "Ship" at bounding box center [639, 14] width 40 height 26
click at [633, 40] on link "Ship Screen" at bounding box center [618, 37] width 83 height 14
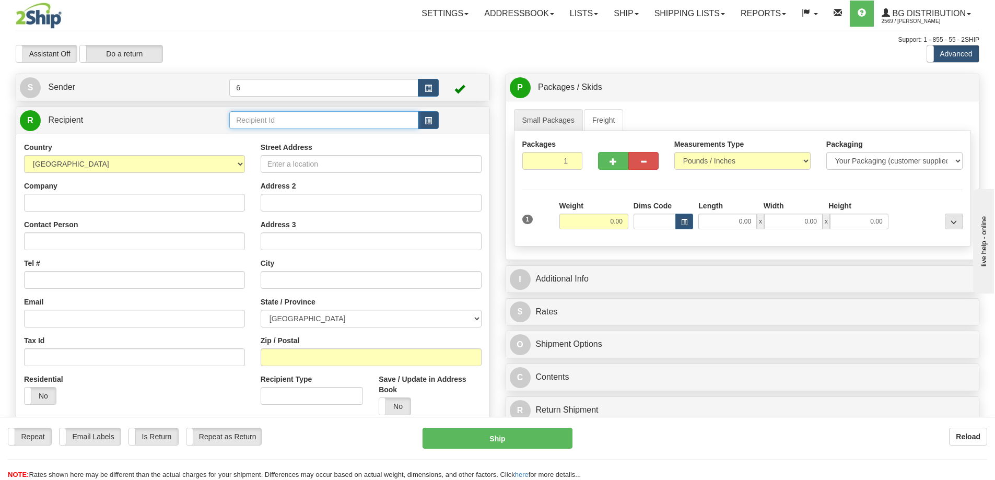
click at [289, 116] on input "text" at bounding box center [323, 120] width 189 height 18
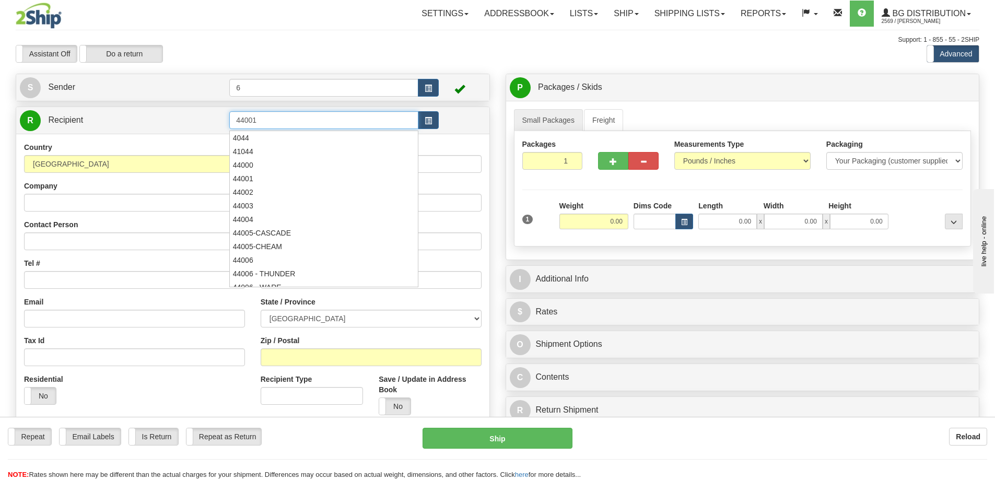
type input "44001"
click button "Delete" at bounding box center [0, 0] width 0 height 0
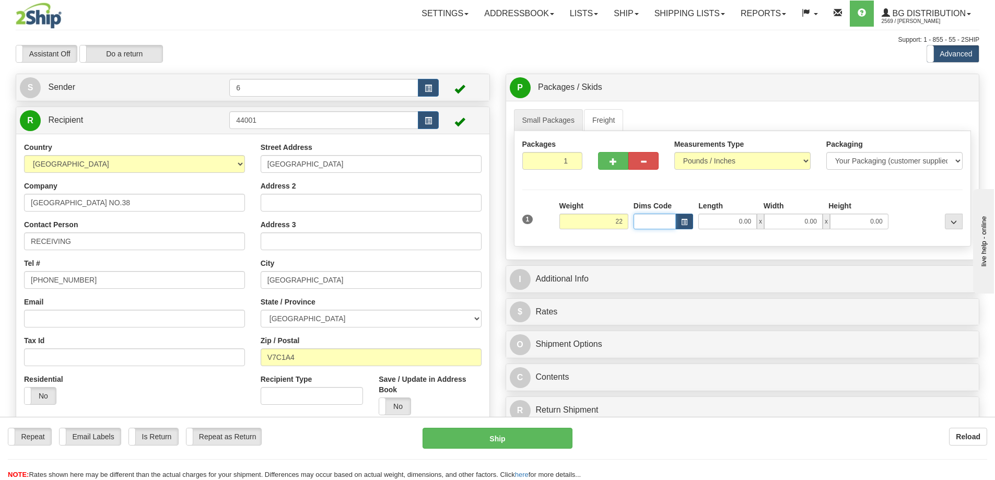
type input "22.00"
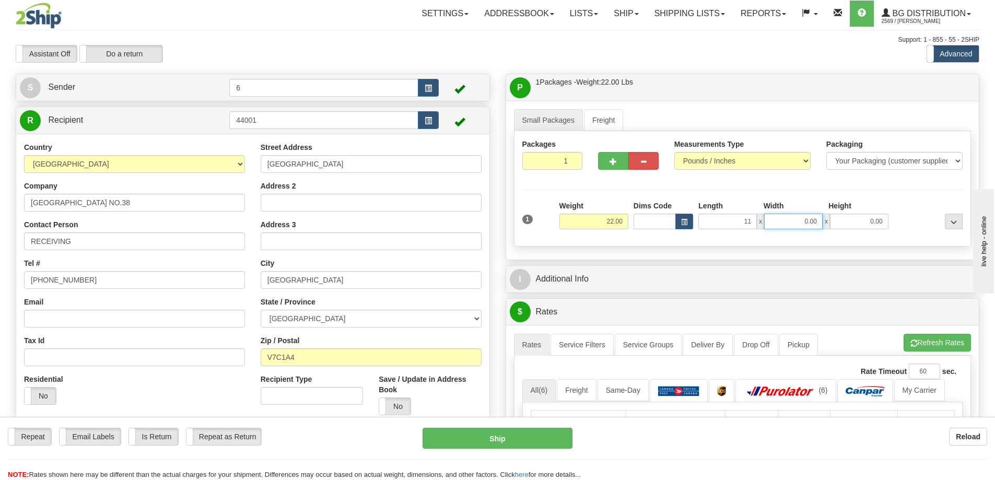
type input "11.00"
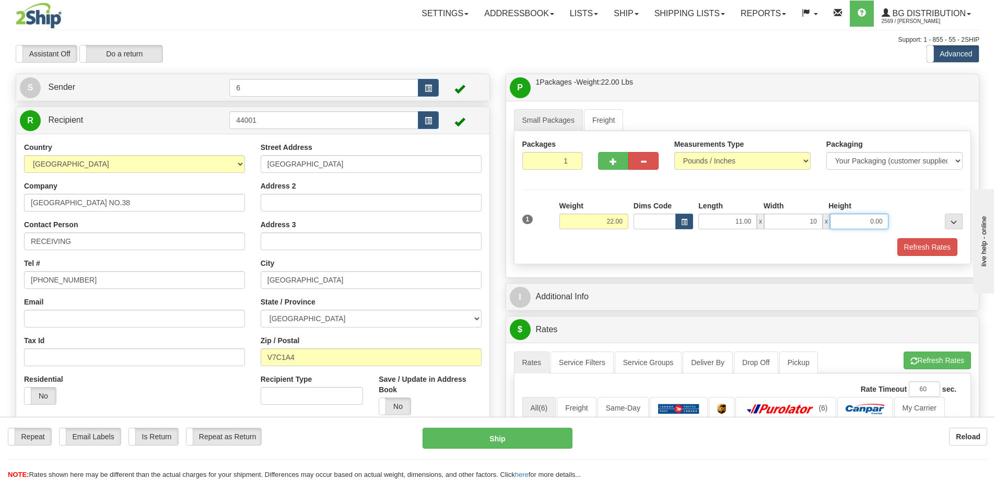
type input "10.00"
type input "7.00"
click at [613, 163] on span "button" at bounding box center [612, 161] width 7 height 7
radio input "true"
type input "2"
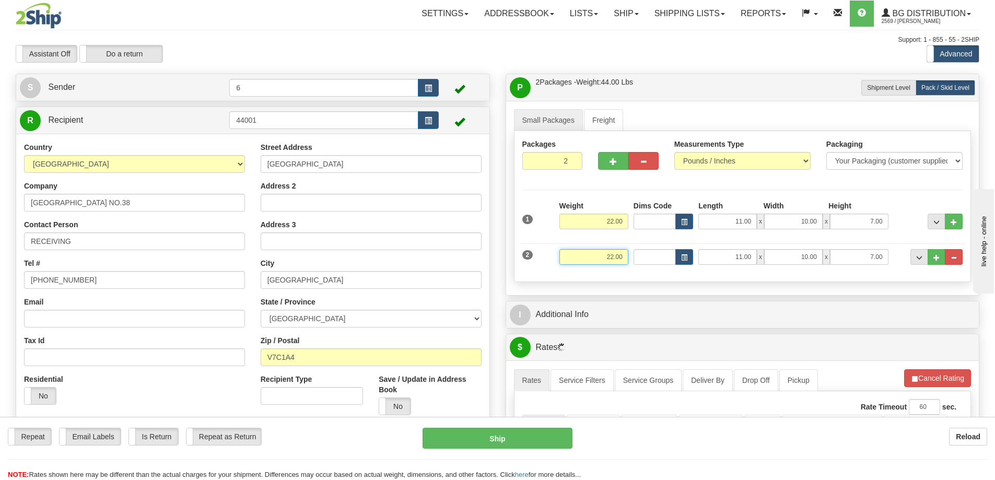
drag, startPoint x: 624, startPoint y: 258, endPoint x: 495, endPoint y: 239, distance: 130.4
click at [495, 74] on div "Create a label for the return Create Pickup Without Label S Sender 6" at bounding box center [497, 74] width 979 height 0
type input "9.00"
type input "15.00"
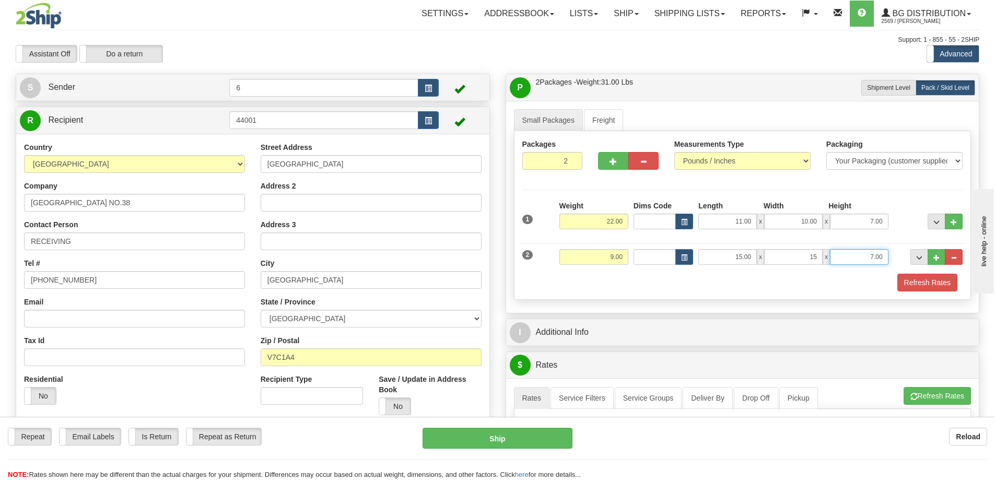
type input "15.00"
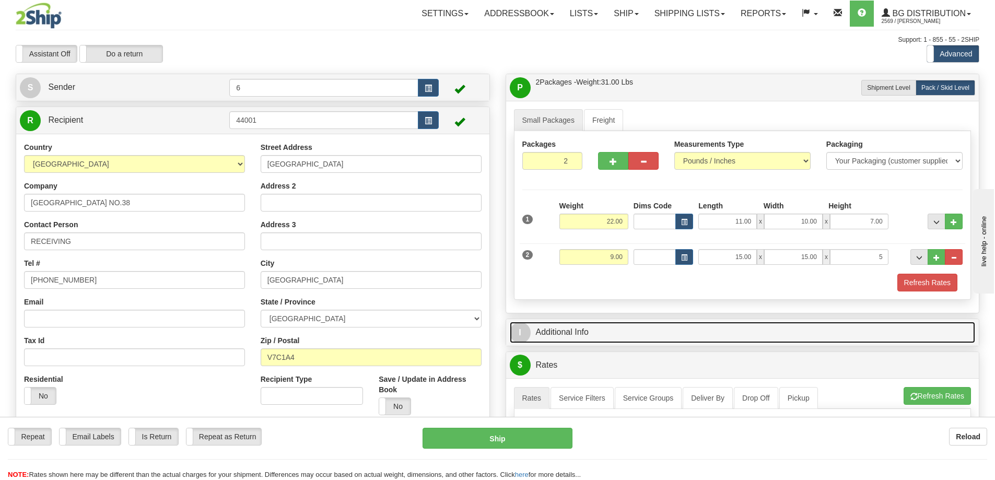
type input "5.00"
click at [579, 327] on link "I Additional Info" at bounding box center [743, 332] width 466 height 21
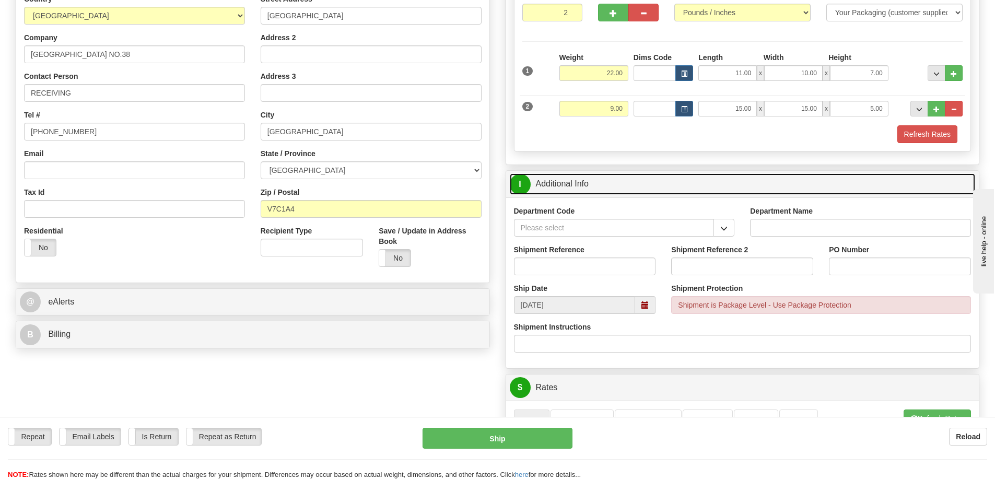
scroll to position [157, 0]
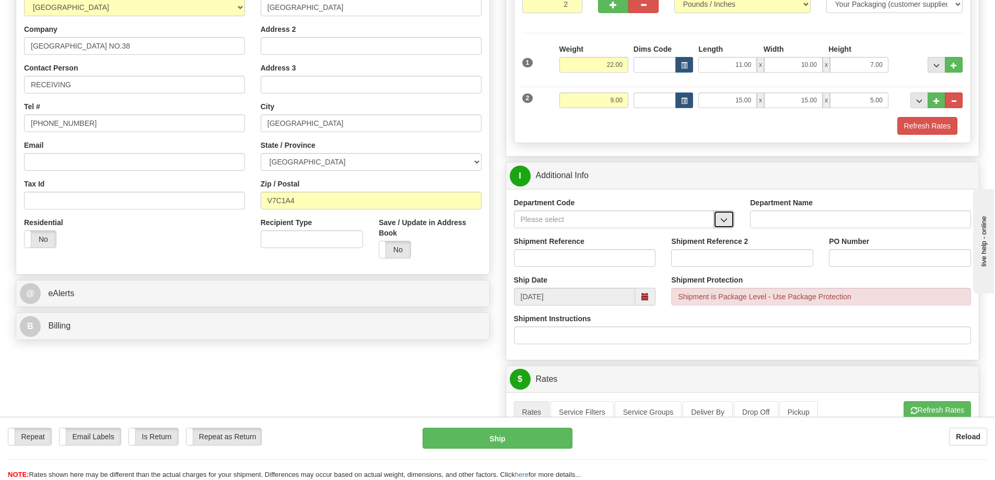
click at [726, 216] on button "button" at bounding box center [723, 219] width 21 height 18
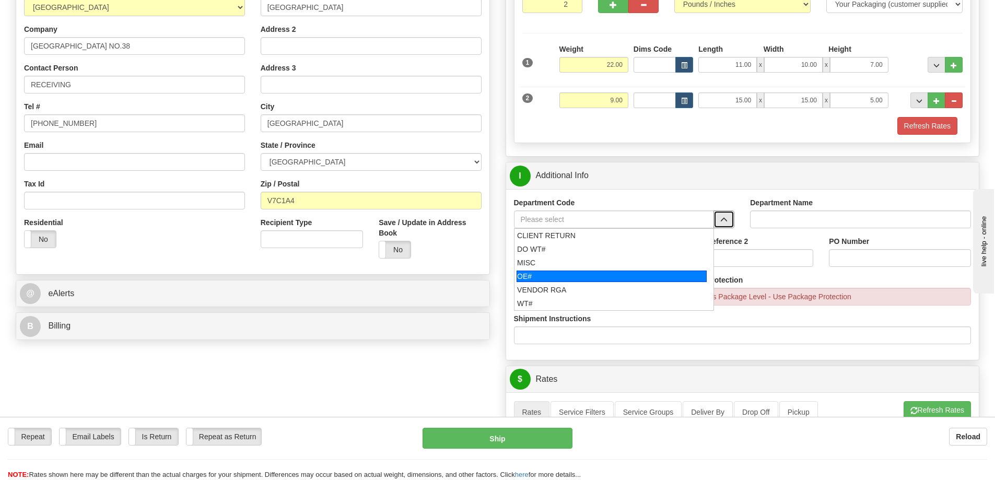
click at [618, 274] on div "OE#" at bounding box center [611, 276] width 190 height 11
type input "OE#"
type input "ORDERS"
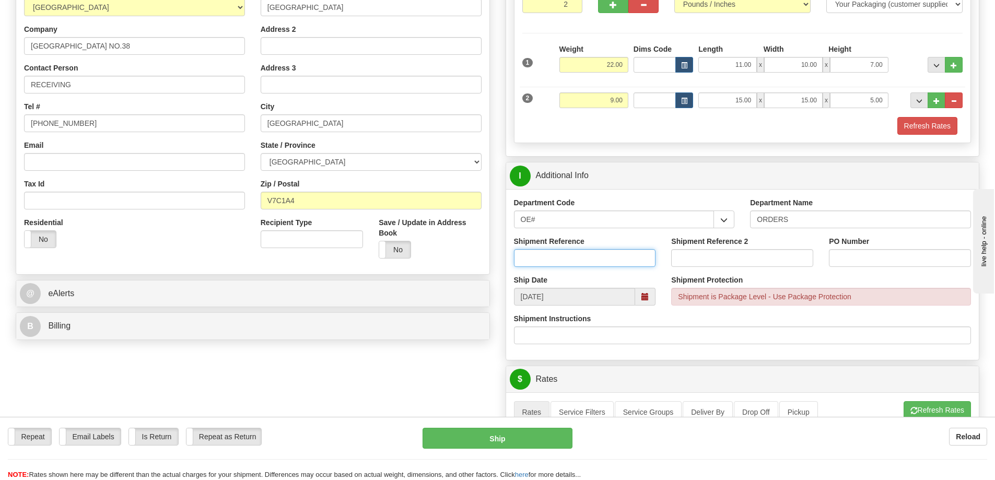
click at [609, 263] on input "Shipment Reference" at bounding box center [585, 258] width 142 height 18
type input "60026642-01"
type input "60030433/29483/28271/30549"
click at [859, 261] on input "PO Number" at bounding box center [900, 258] width 142 height 18
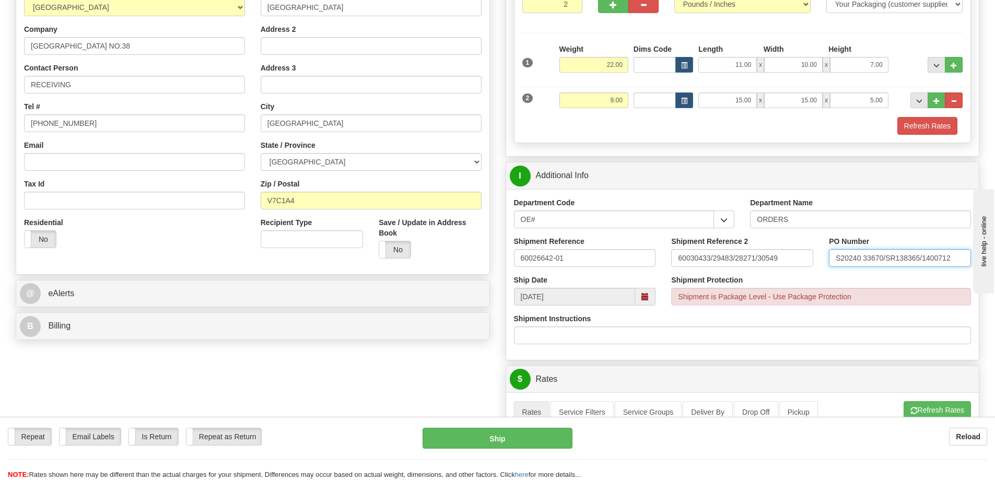
click at [885, 254] on input "S20240 33670/SR138365/1400712" at bounding box center [900, 258] width 142 height 18
click at [865, 257] on input "S20240 33670 SR138365/1400712" at bounding box center [900, 258] width 142 height 18
click at [886, 258] on input "S20240-33670 SR138365/1400712" at bounding box center [900, 258] width 142 height 18
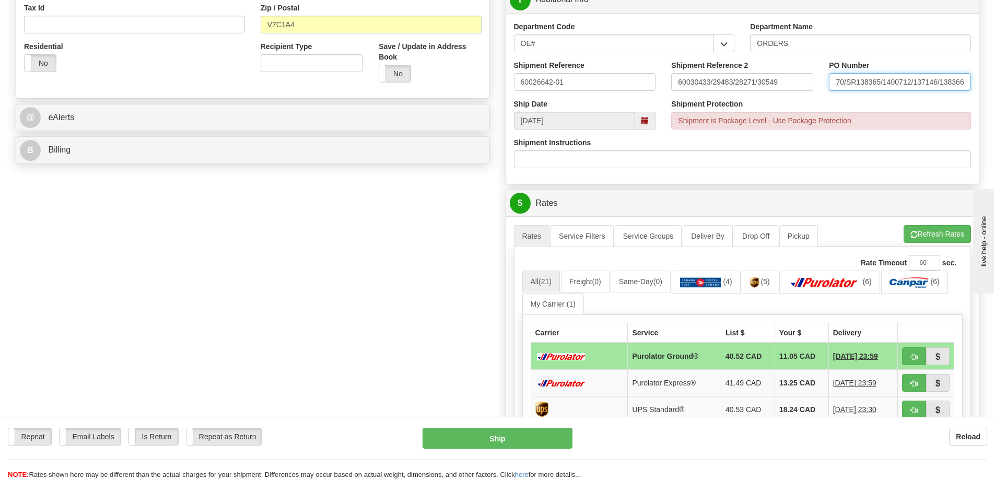
scroll to position [366, 0]
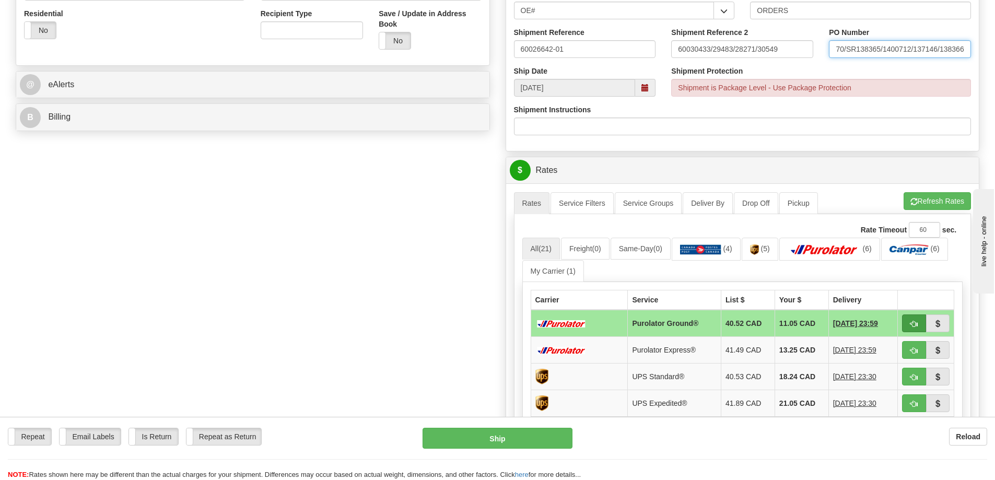
type input "S20240-33670/SR138365/1400712/137146/138366"
click at [915, 322] on span "button" at bounding box center [913, 324] width 7 height 7
type input "260"
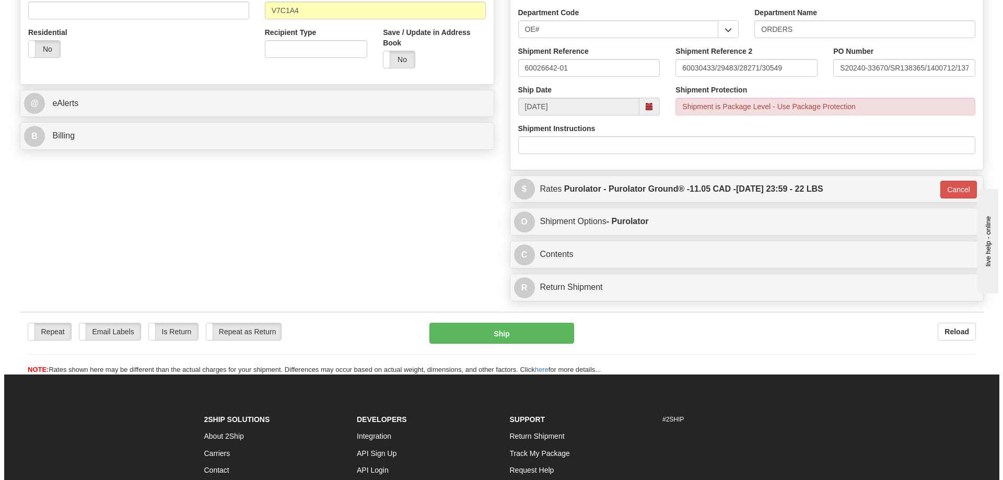
scroll to position [313, 0]
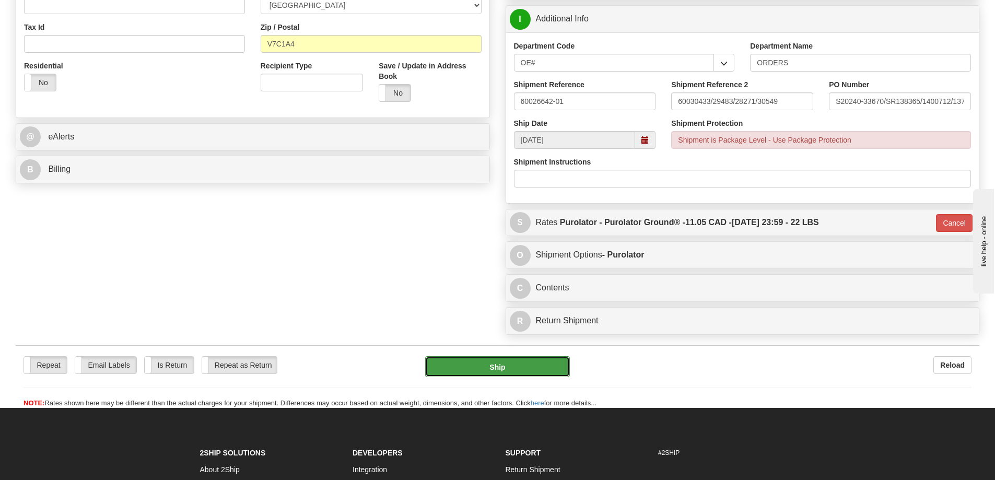
click at [540, 368] on button "Ship" at bounding box center [497, 366] width 145 height 21
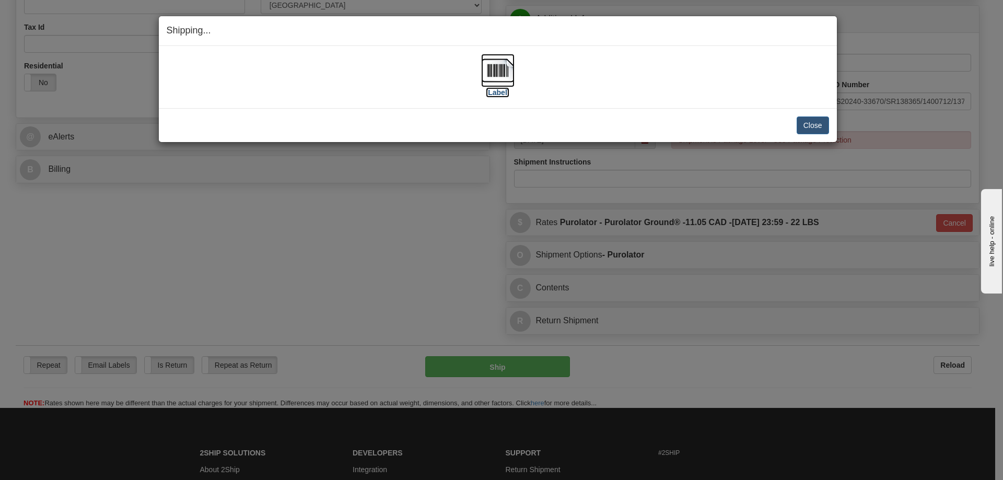
click at [507, 70] on img at bounding box center [497, 70] width 33 height 33
click at [812, 120] on button "Close" at bounding box center [812, 125] width 32 height 18
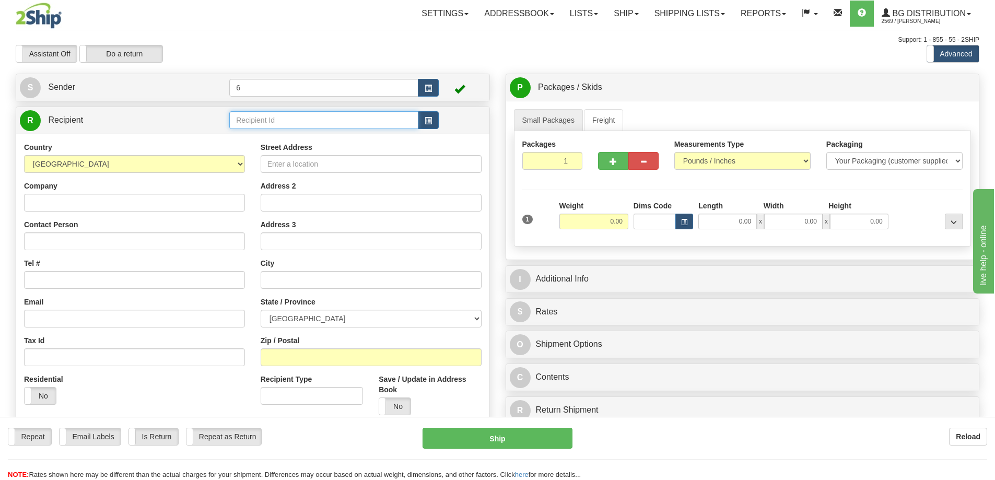
click at [283, 122] on input "text" at bounding box center [323, 120] width 189 height 18
type input "A"
type input "41012"
click button "Delete" at bounding box center [0, 0] width 0 height 0
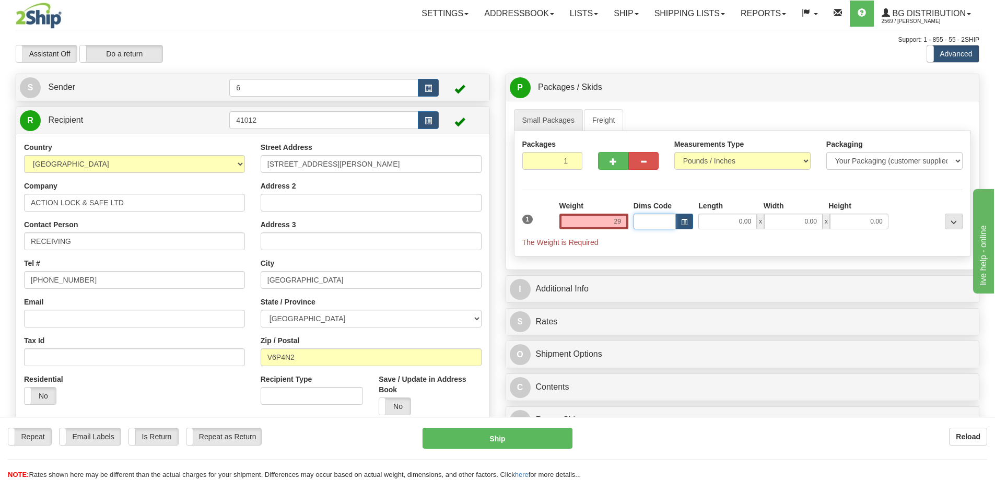
type input "29.00"
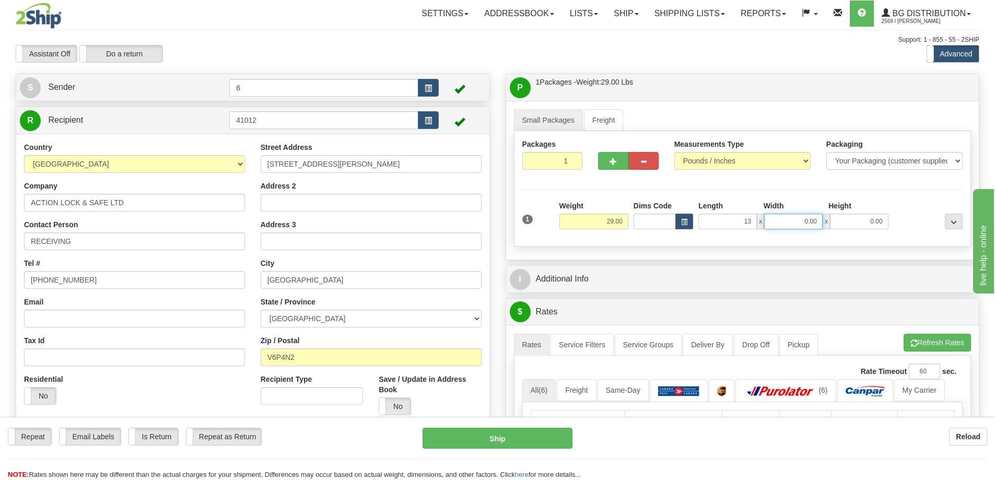
type input "13.00"
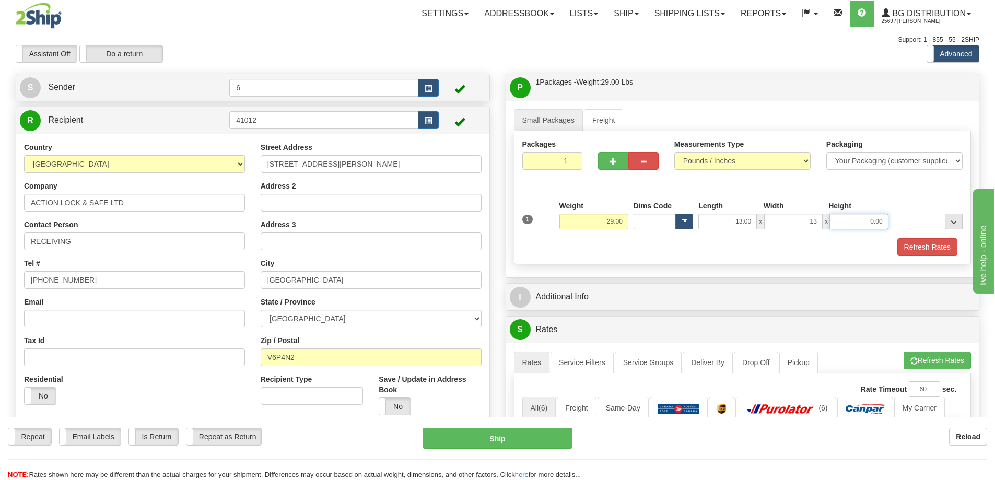
type input "13.00"
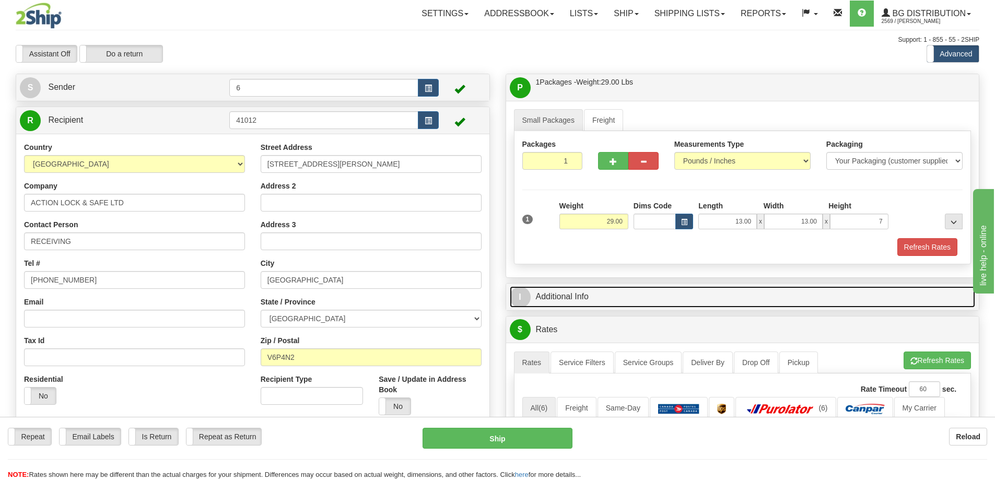
type input "7.00"
click at [615, 295] on link "I Additional Info" at bounding box center [743, 296] width 466 height 21
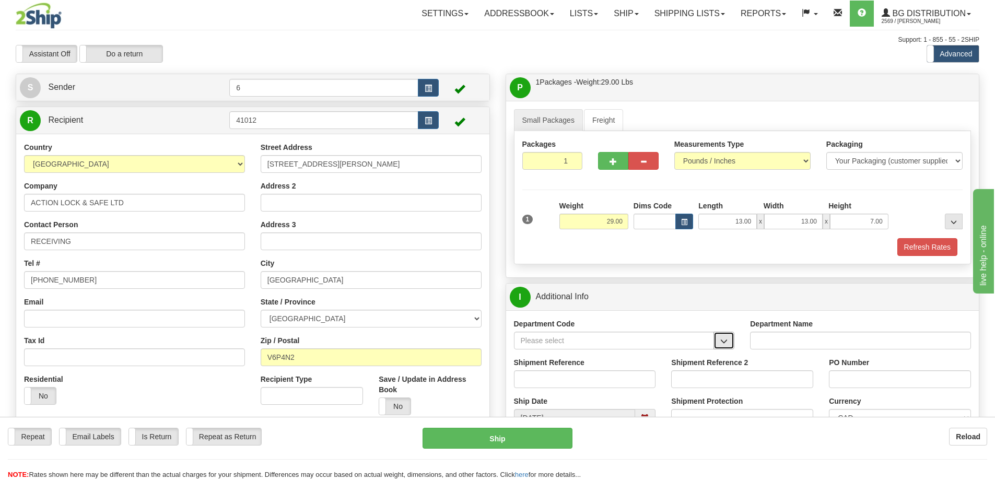
click at [730, 342] on button "button" at bounding box center [723, 341] width 21 height 18
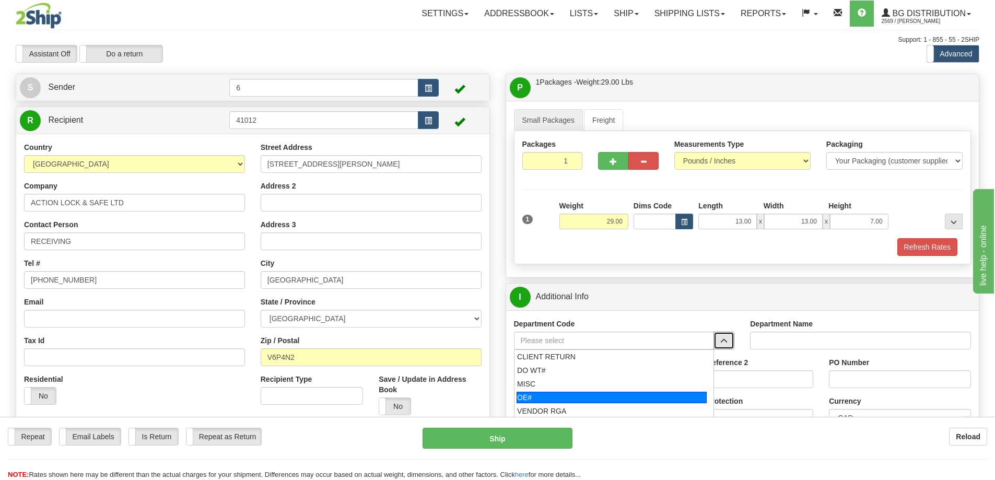
click at [612, 403] on div "OE#" at bounding box center [611, 397] width 190 height 11
type input "OE#"
type input "ORDERS"
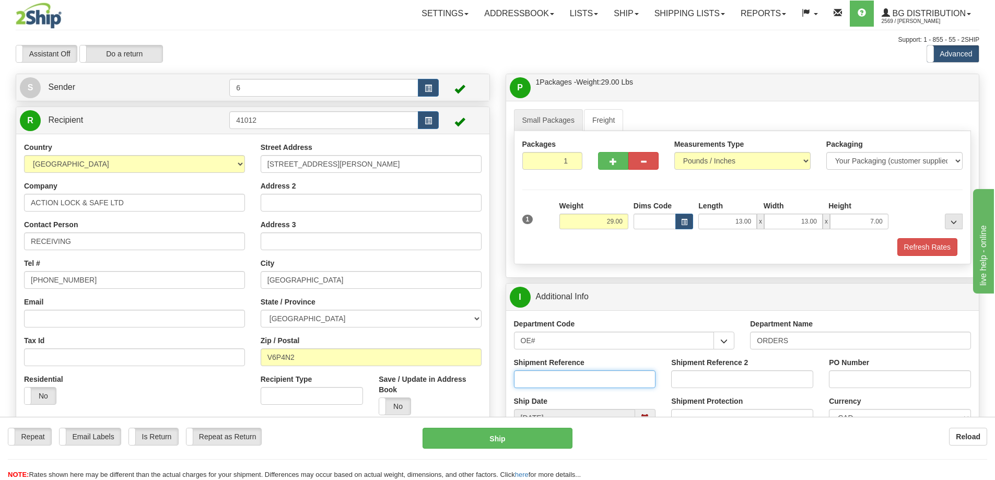
click at [641, 382] on input "Shipment Reference" at bounding box center [585, 379] width 142 height 18
type input "60031759-00"
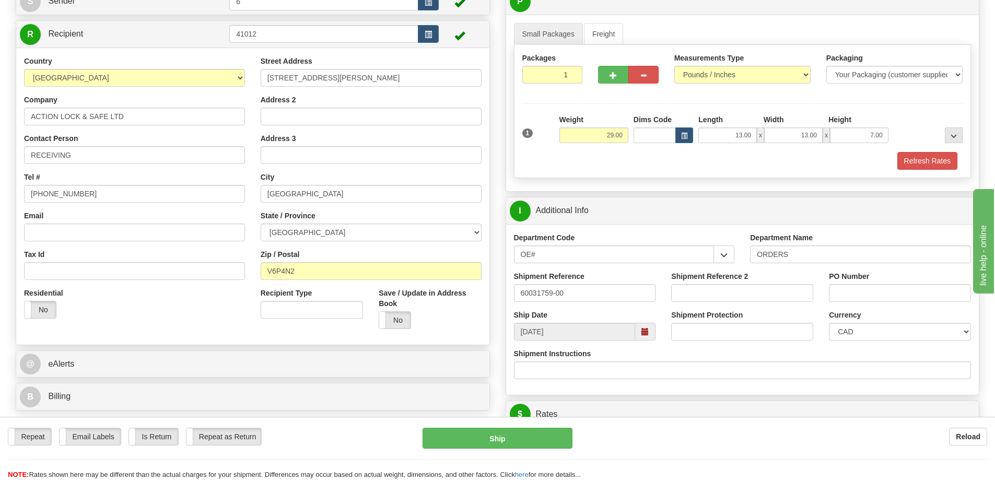
scroll to position [104, 0]
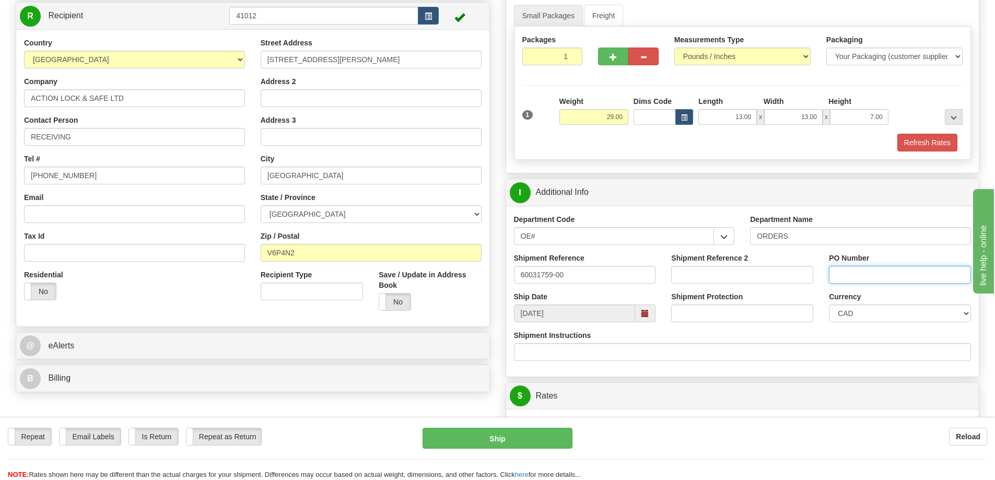
click at [878, 279] on input "PO Number" at bounding box center [900, 275] width 142 height 18
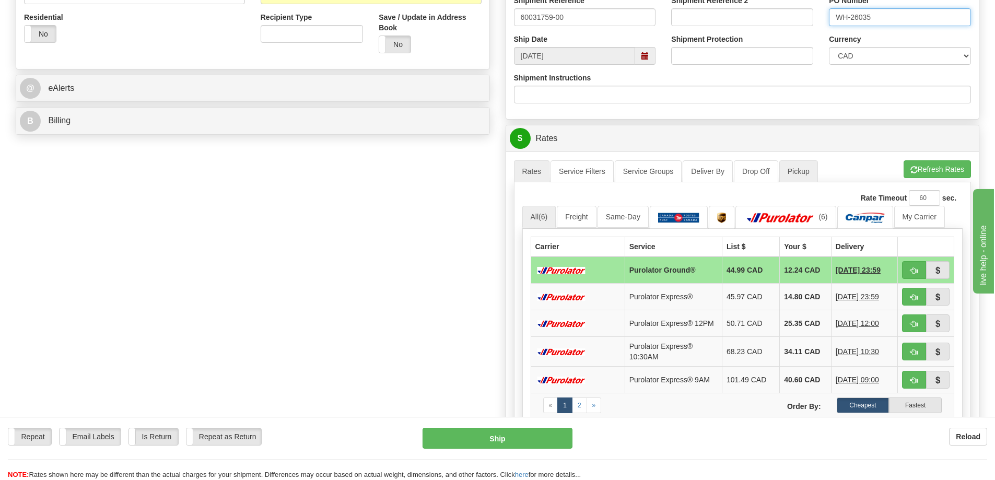
scroll to position [366, 0]
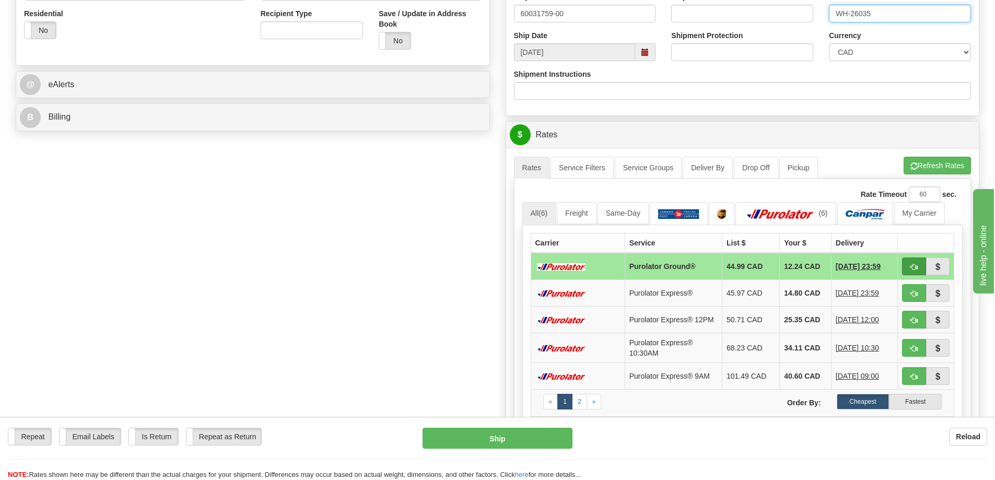
type input "WH-26035"
click at [915, 267] on span "button" at bounding box center [913, 267] width 7 height 7
type input "260"
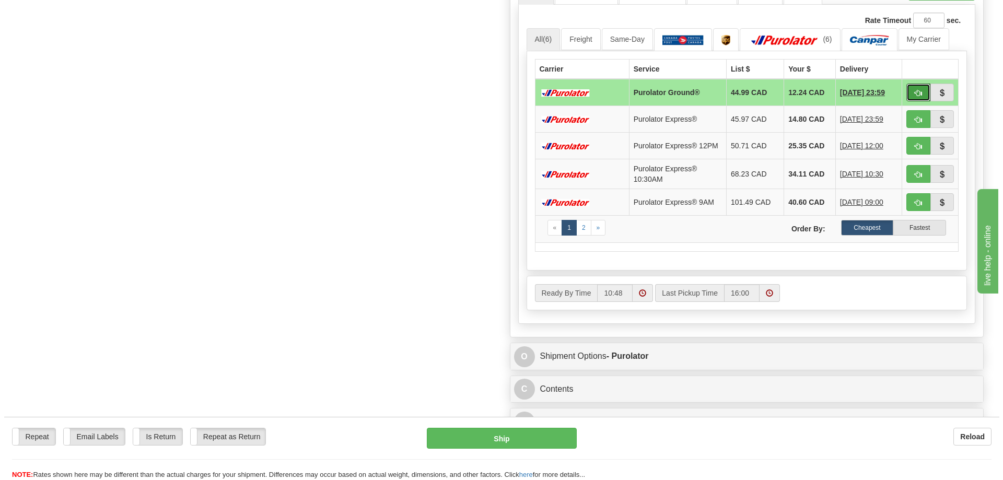
scroll to position [574, 0]
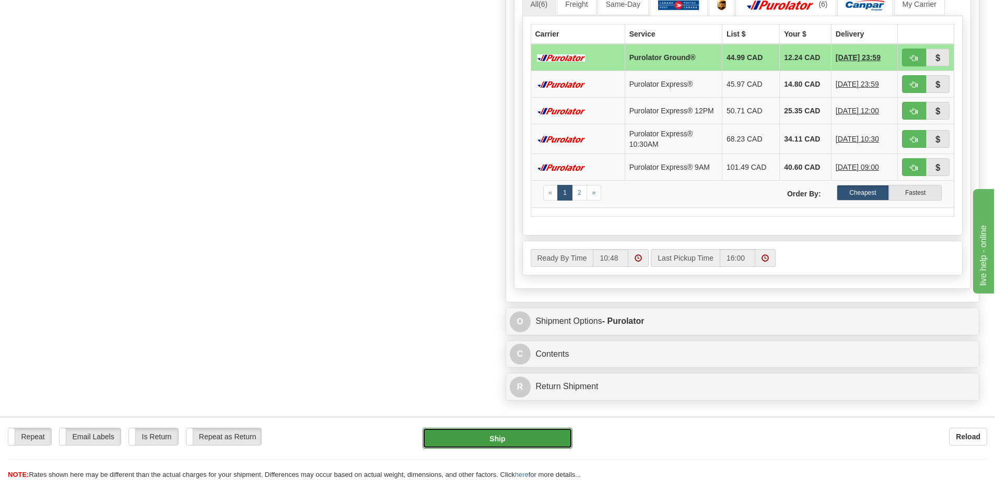
click at [504, 440] on button "Ship" at bounding box center [497, 438] width 150 height 21
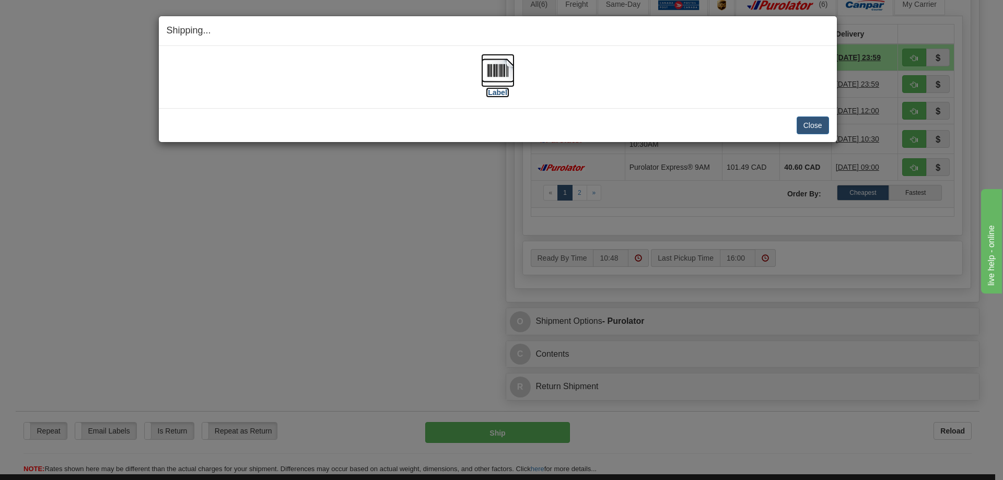
click at [491, 72] on img at bounding box center [497, 70] width 33 height 33
